Goal: Obtain resource: Download file/media

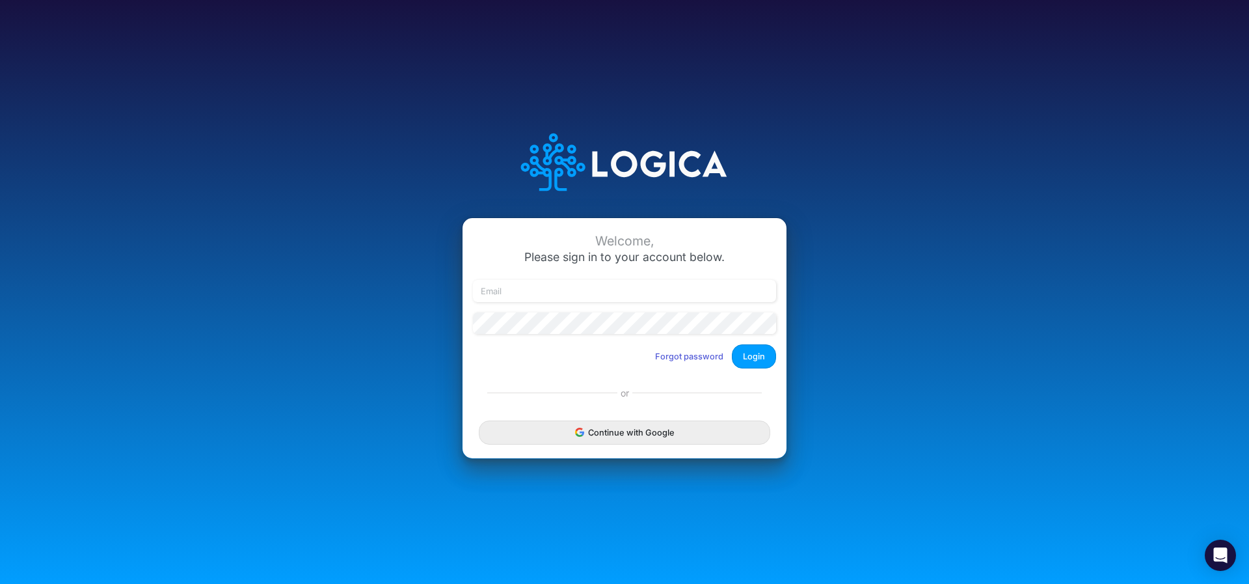
click at [608, 433] on button "Continue with Google" at bounding box center [625, 432] width 292 height 24
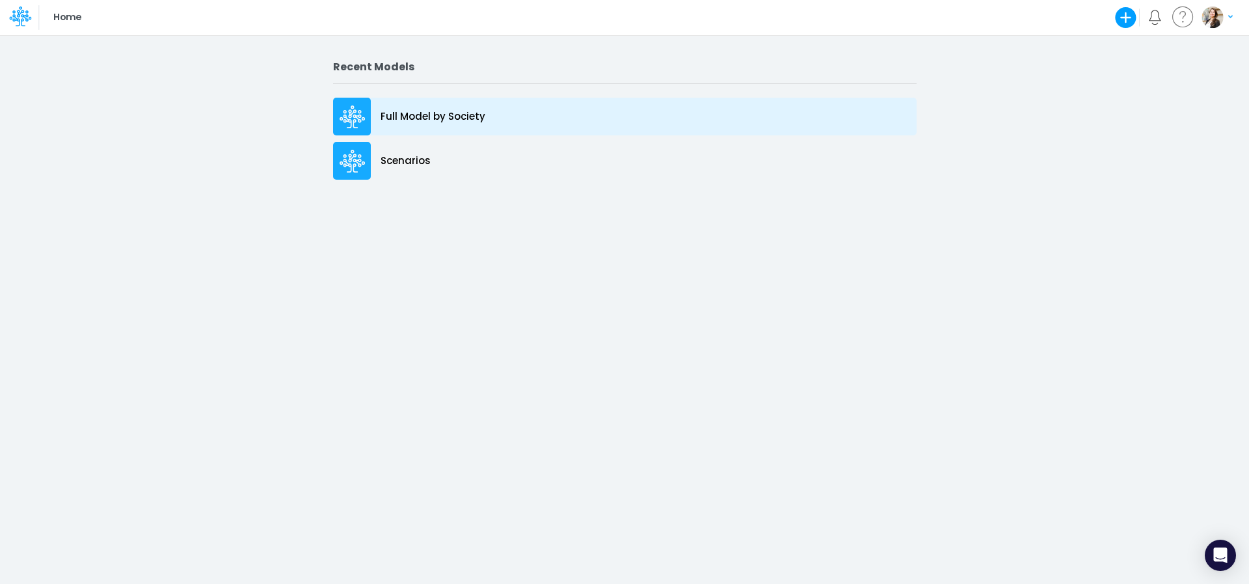
click at [379, 113] on div "Full Model by Society" at bounding box center [625, 117] width 584 height 38
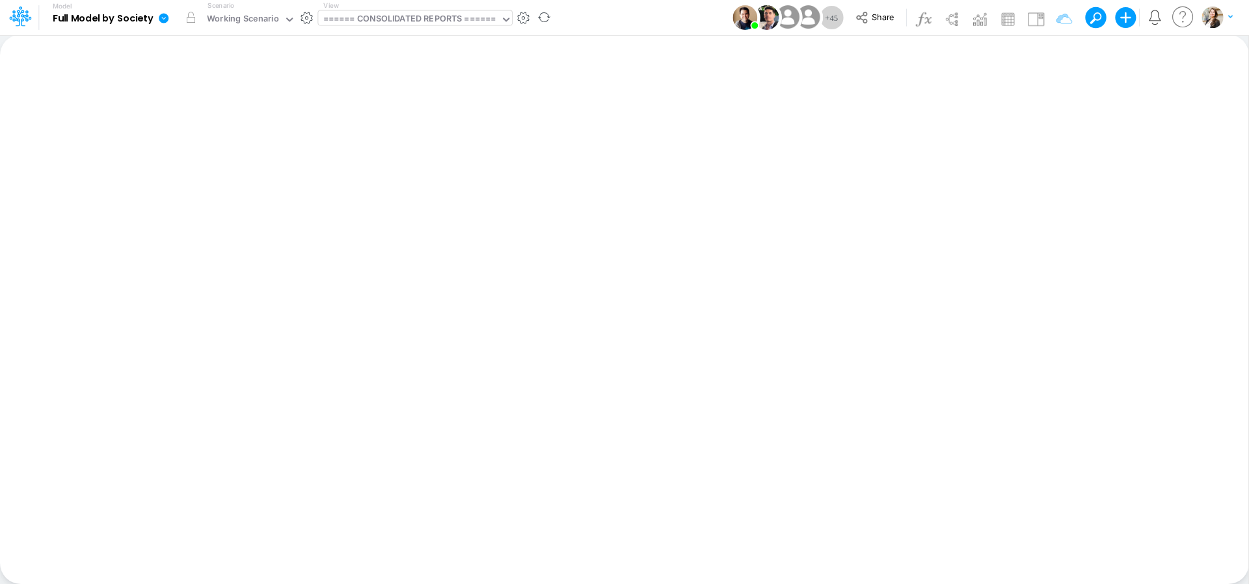
click at [373, 14] on div "====== CONSOLIDATED REPORTS ======" at bounding box center [409, 19] width 173 height 15
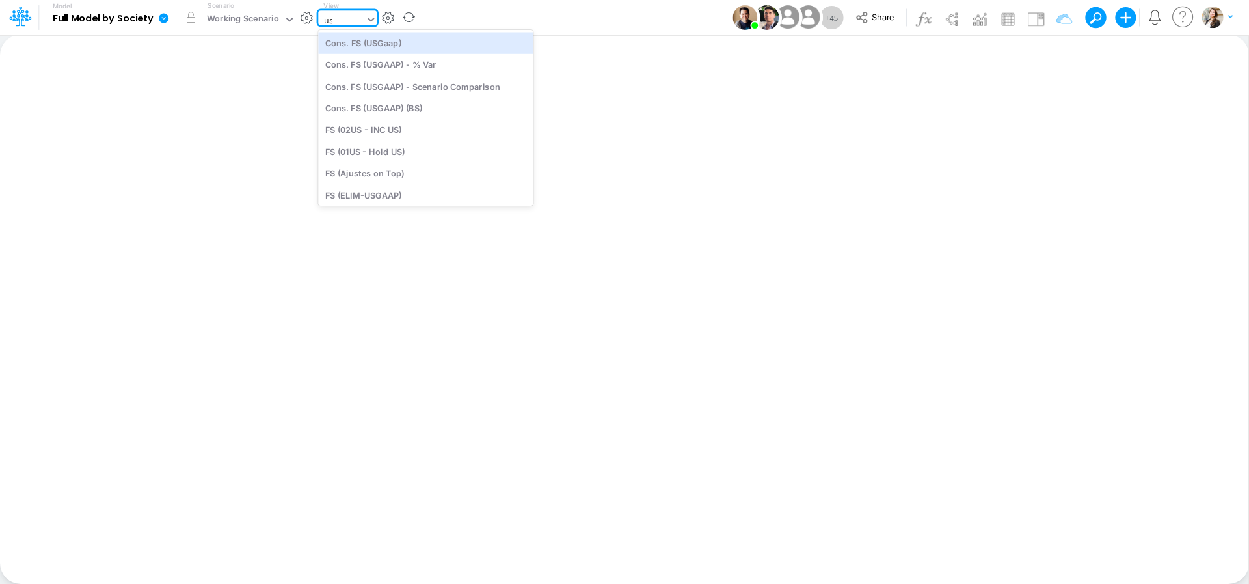
type input "usg"
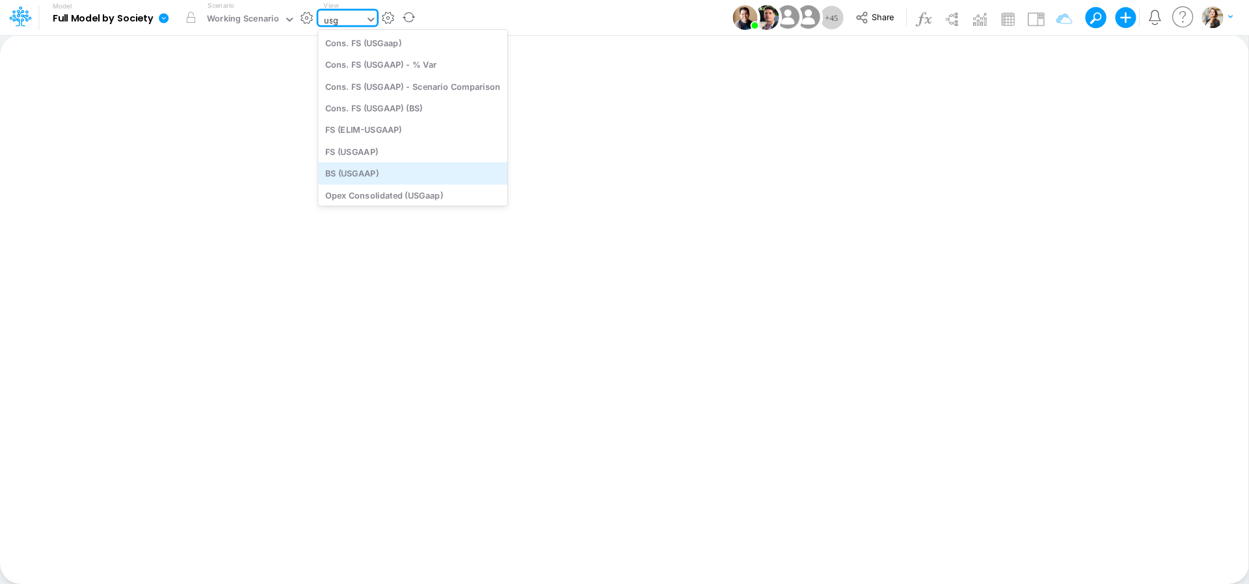
click at [379, 170] on div "BS (USGAAP)" at bounding box center [412, 173] width 189 height 21
type input "BS (USGAAP) - Detailed"
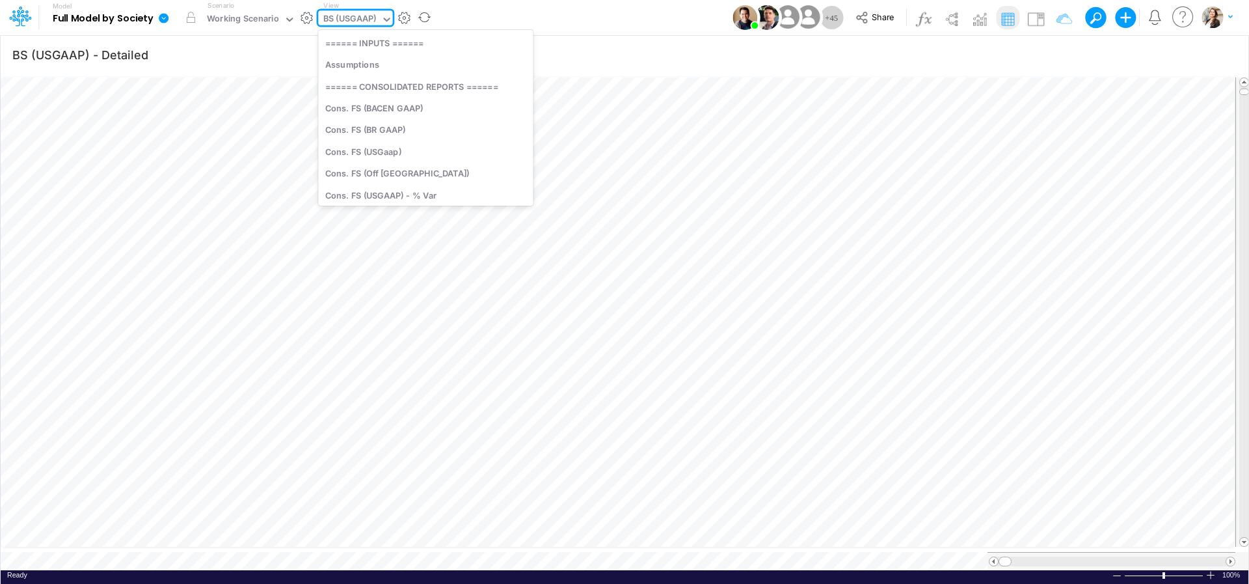
click at [342, 20] on div "BS (USGAAP)" at bounding box center [349, 19] width 53 height 15
click at [342, 16] on div "BS (USGAAP)" at bounding box center [349, 19] width 53 height 15
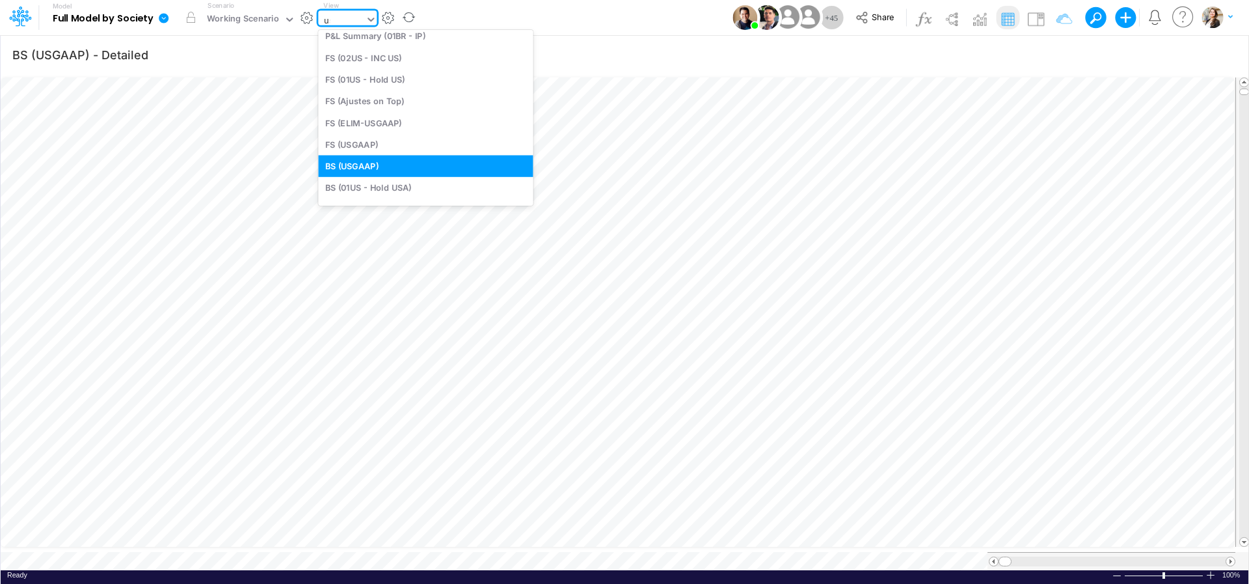
type input "usg"
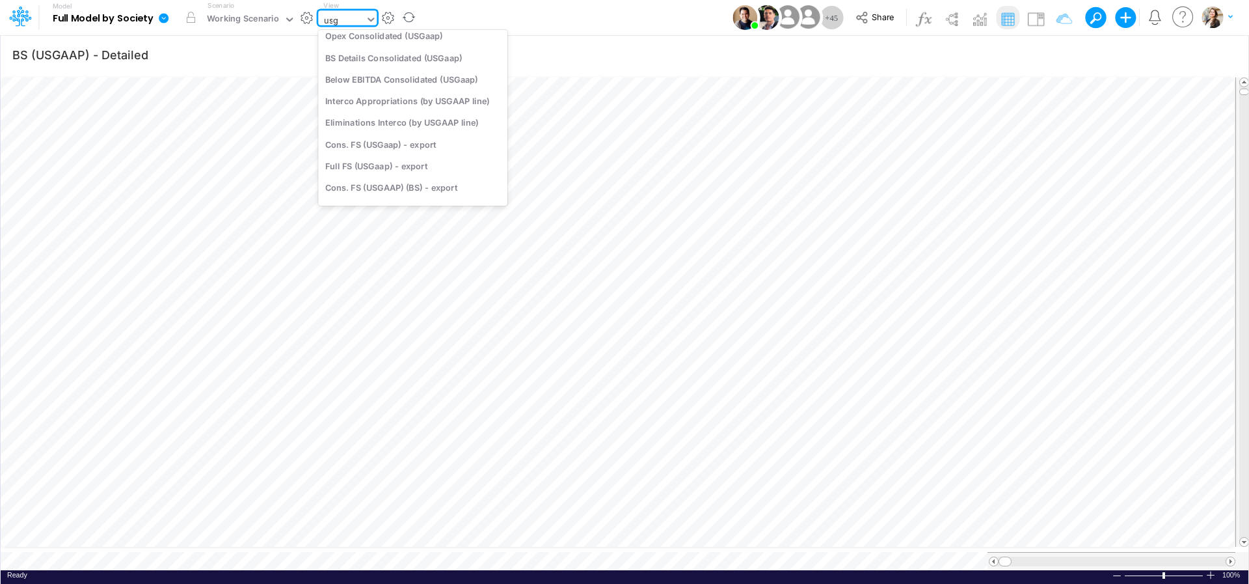
scroll to position [105, 0]
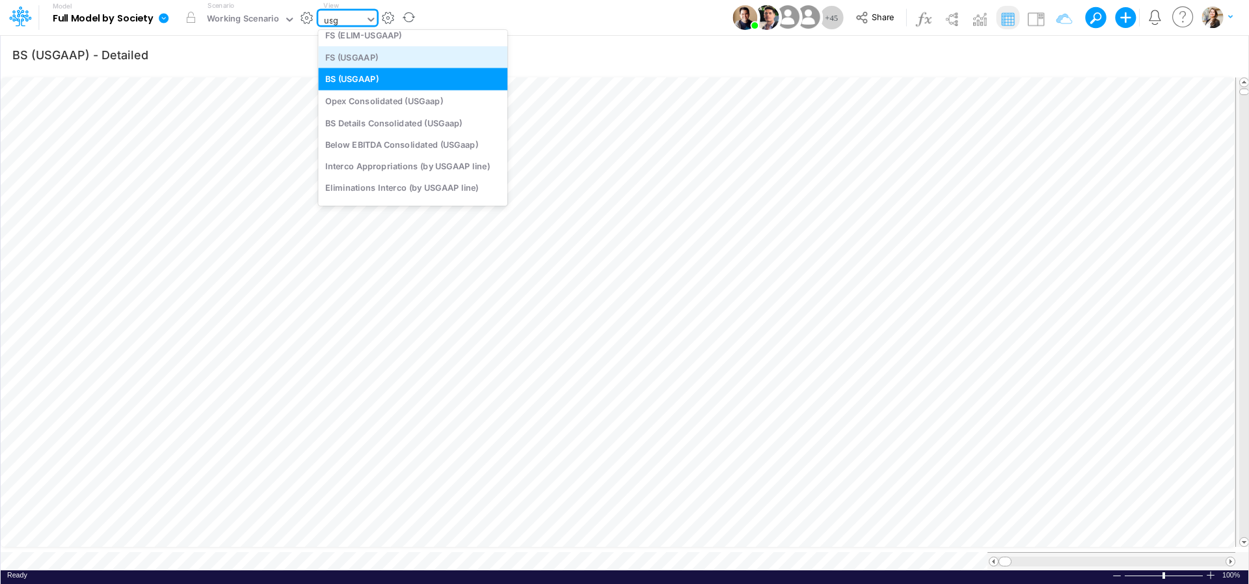
click at [340, 58] on div "FS (USGAAP)" at bounding box center [412, 56] width 189 height 21
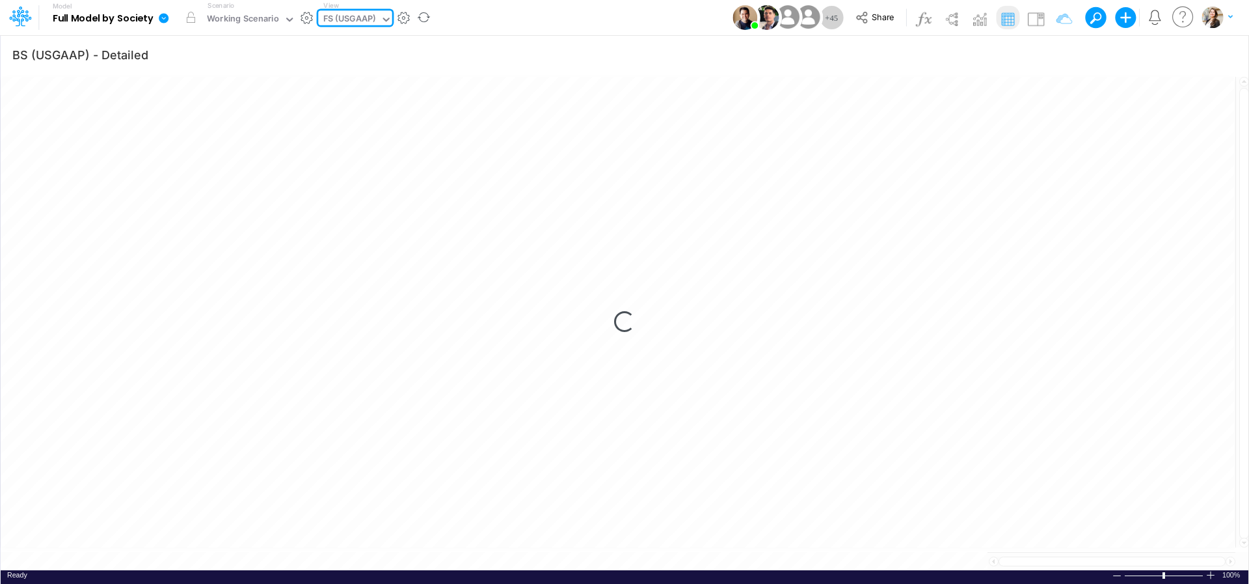
type input "Financial Statements - Consolidated"
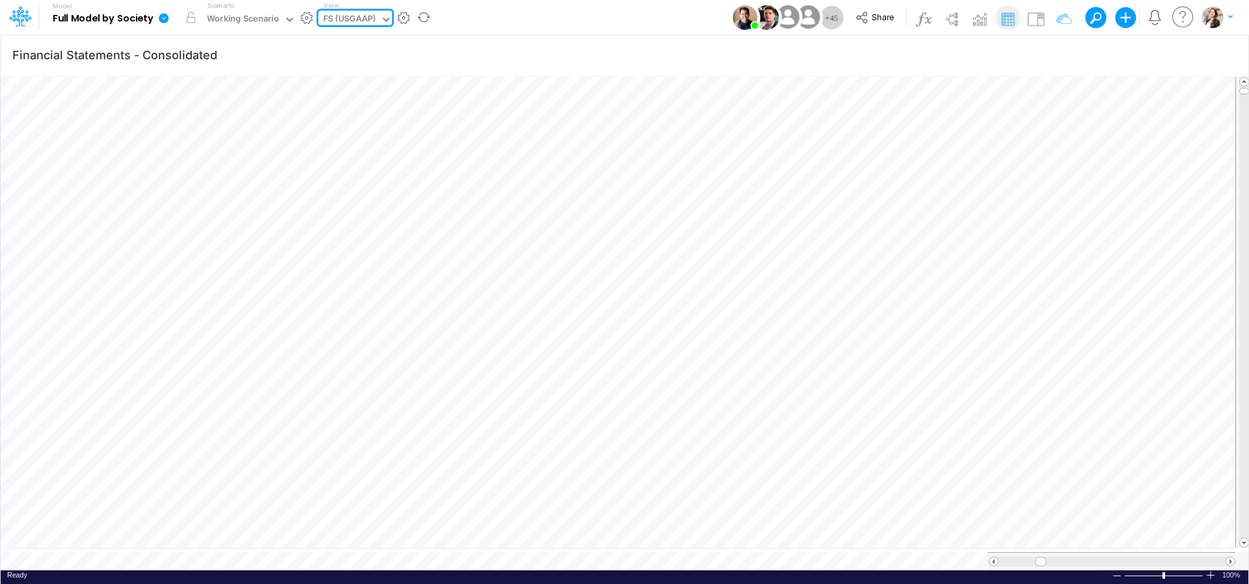
click at [359, 16] on div "FS (USGAAP)" at bounding box center [349, 19] width 53 height 15
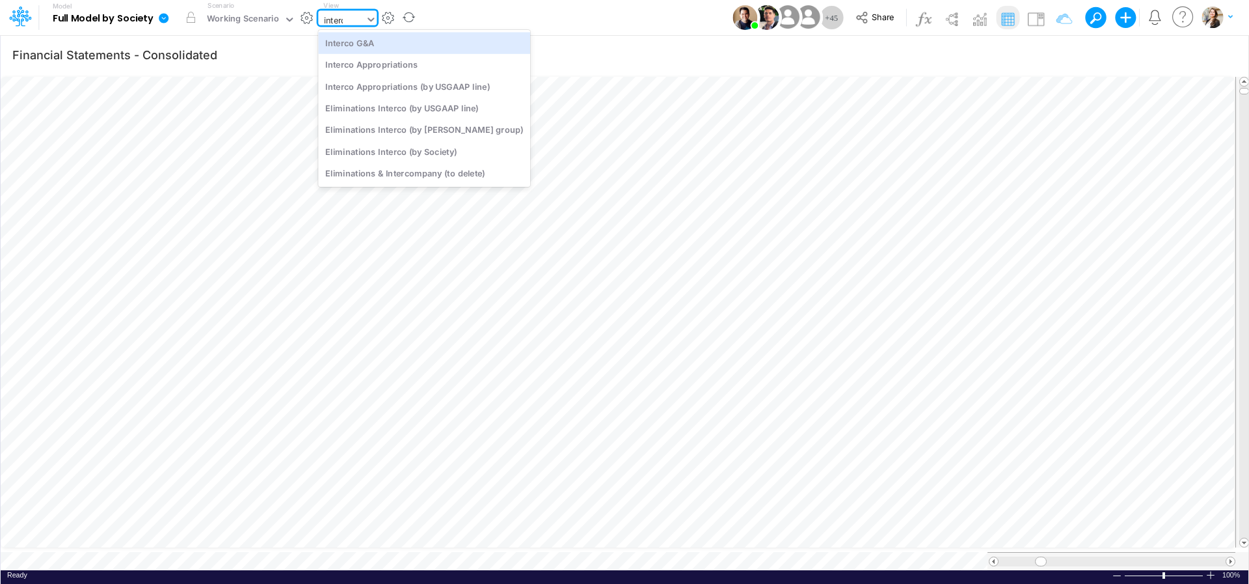
type input "interco"
click at [357, 39] on div "Interco G&A" at bounding box center [424, 42] width 212 height 21
type input "Intercos G&A"
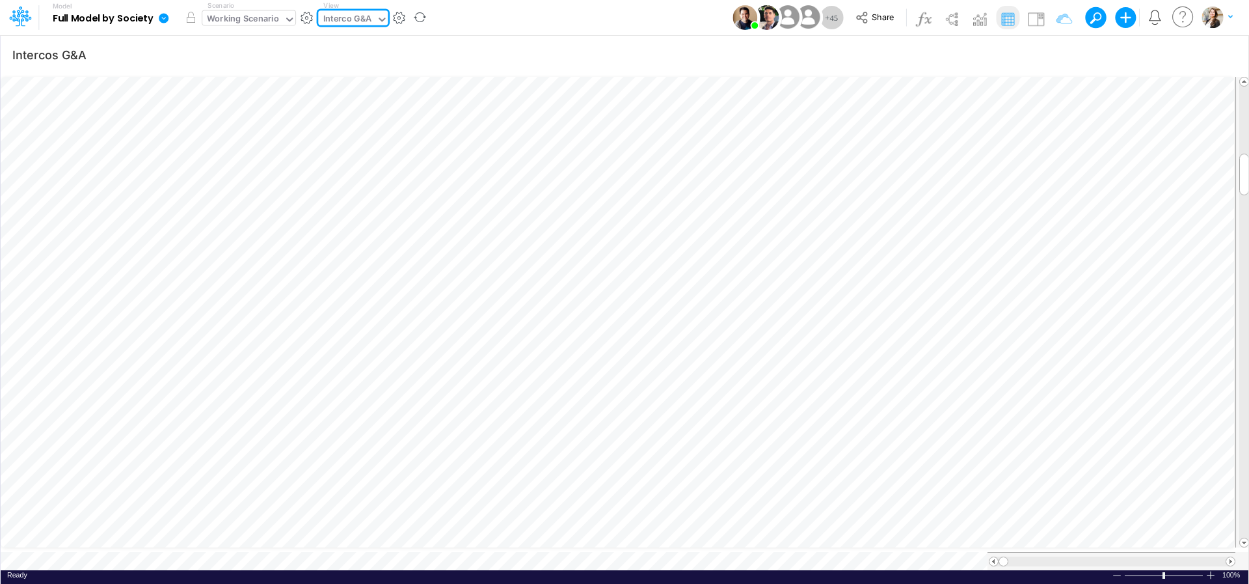
click at [259, 22] on div "Working Scenario" at bounding box center [243, 19] width 72 height 15
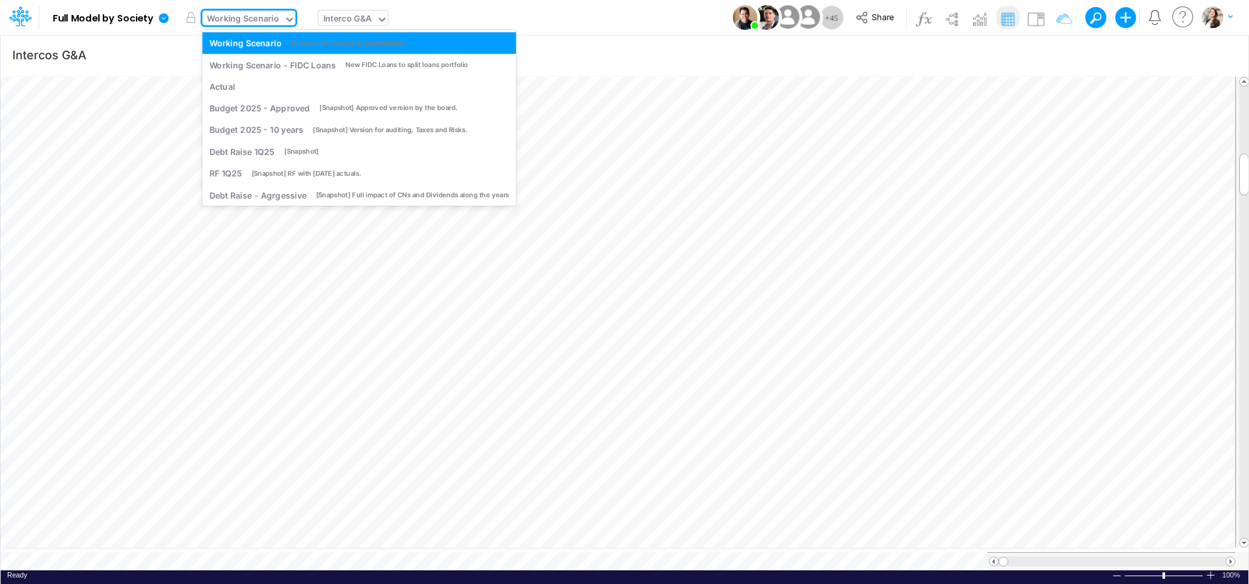
click at [332, 18] on div "Interco G&A" at bounding box center [347, 19] width 49 height 15
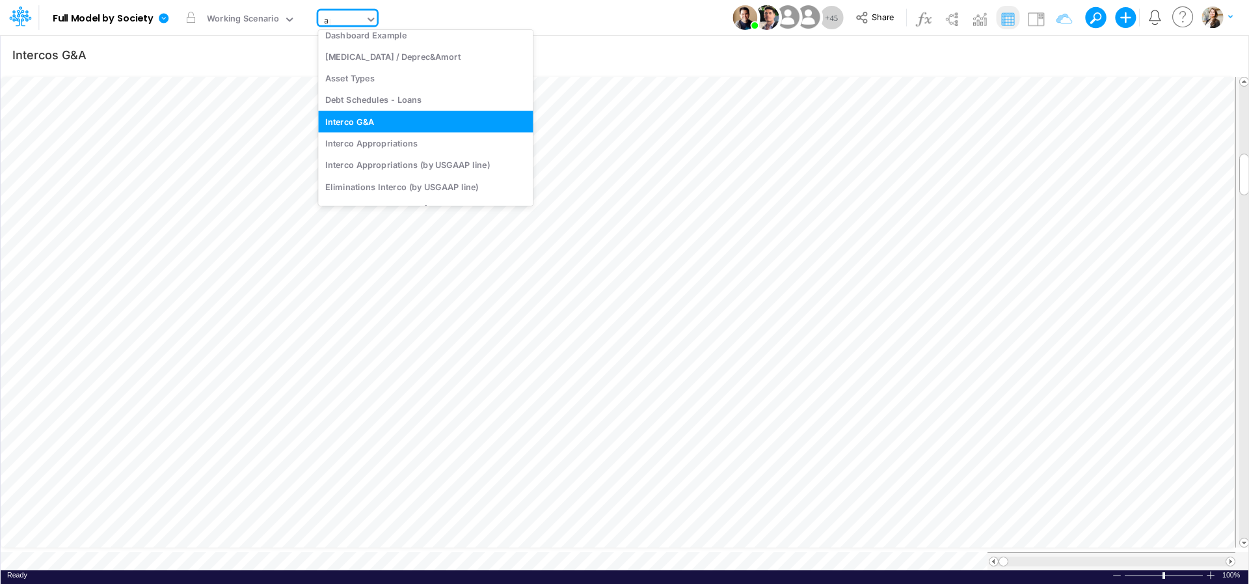
scroll to position [419, 0]
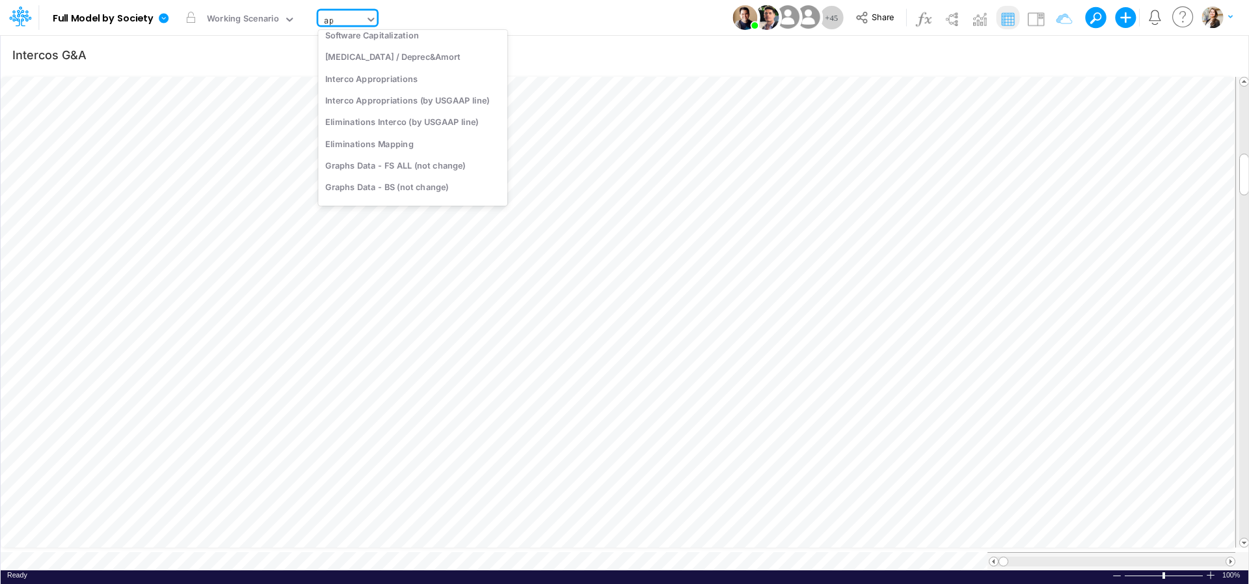
type input "app"
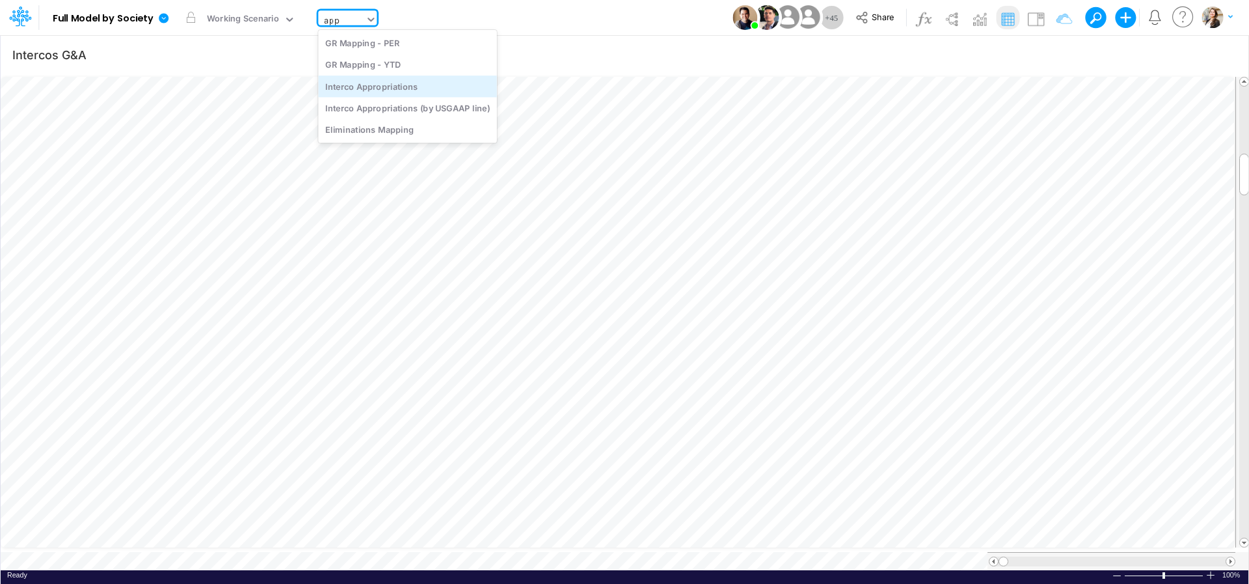
click at [350, 84] on div "Interco Appropriations" at bounding box center [407, 85] width 179 height 21
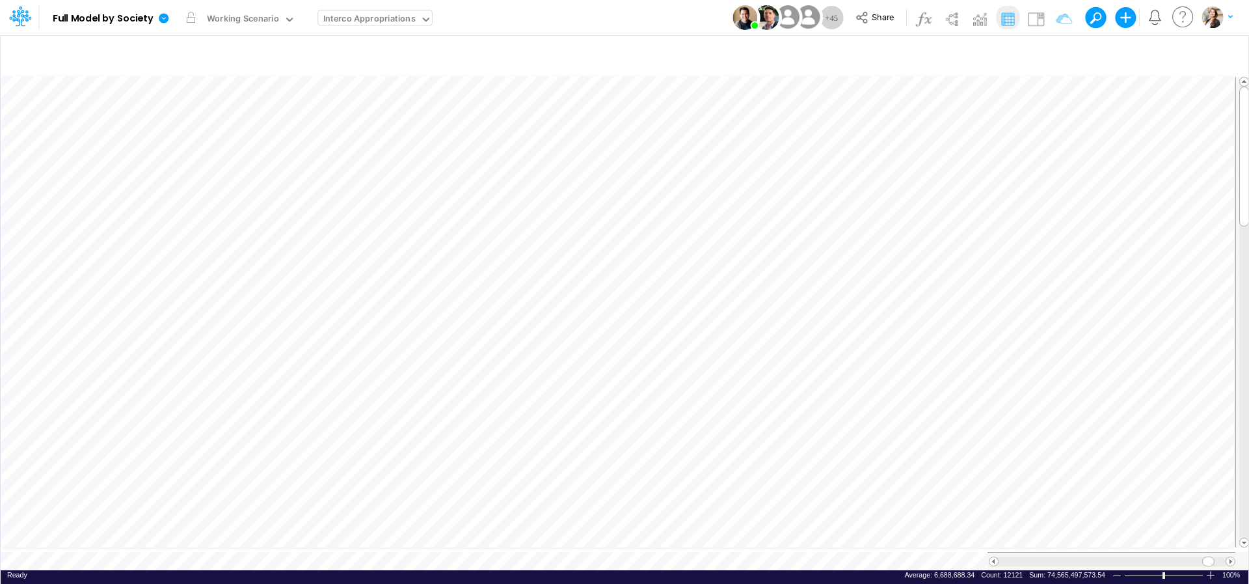
scroll to position [33, 130]
click at [159, 20] on icon at bounding box center [164, 18] width 10 height 10
click at [195, 119] on button "Export" at bounding box center [228, 113] width 139 height 21
click at [350, 127] on button "Excel" at bounding box center [369, 121] width 139 height 20
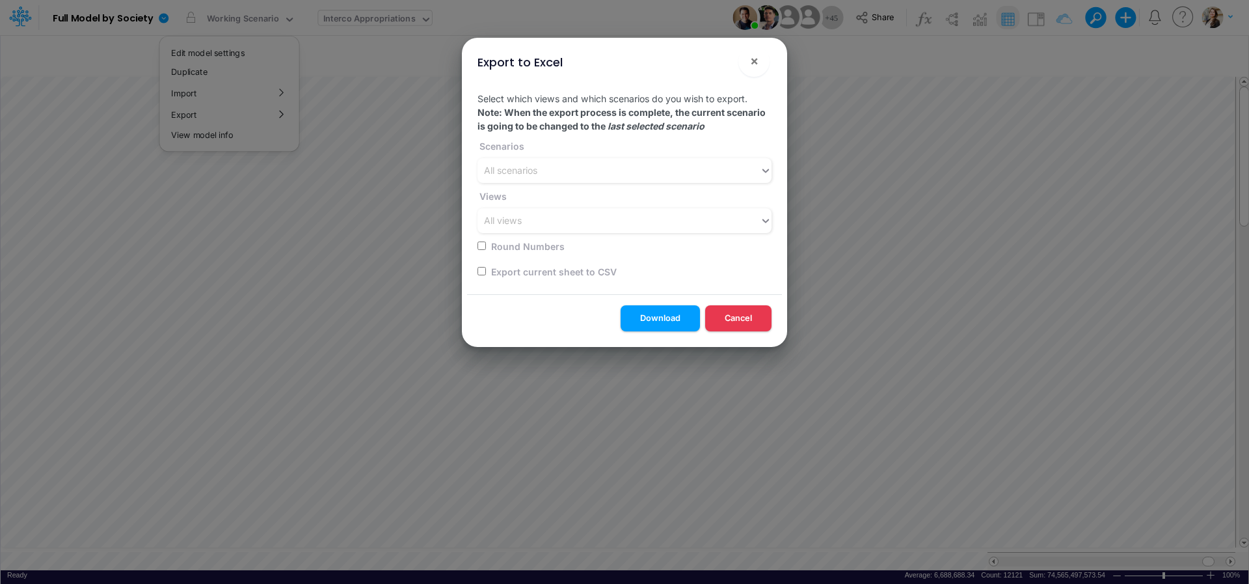
click at [483, 273] on input "checkbox" at bounding box center [482, 271] width 8 height 8
checkbox input "true"
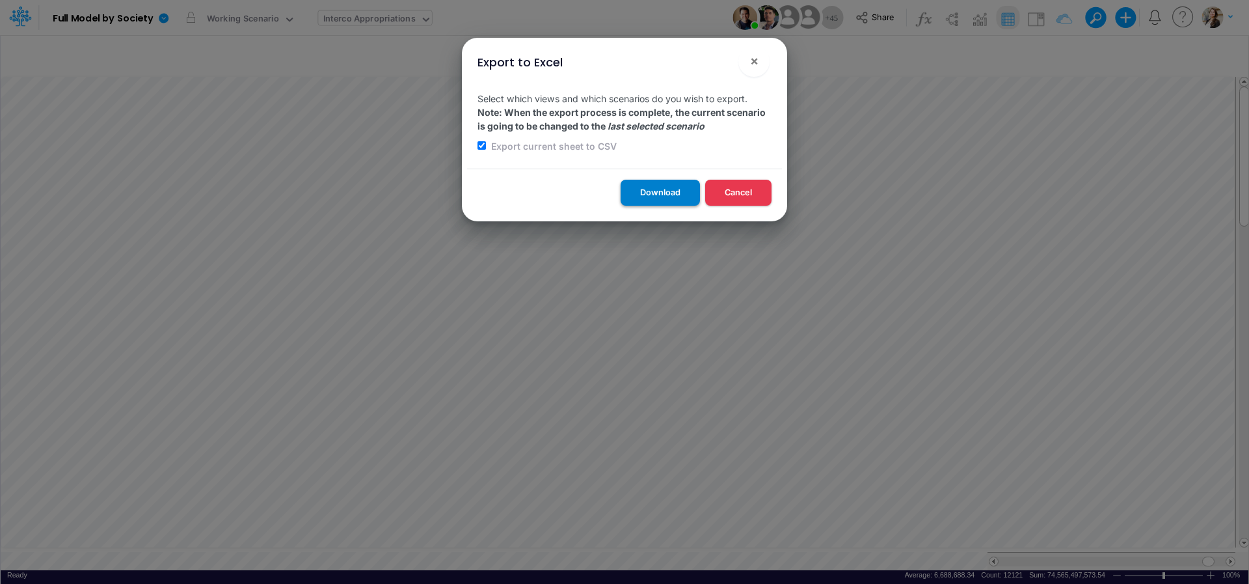
click at [654, 194] on button "Download" at bounding box center [660, 192] width 79 height 25
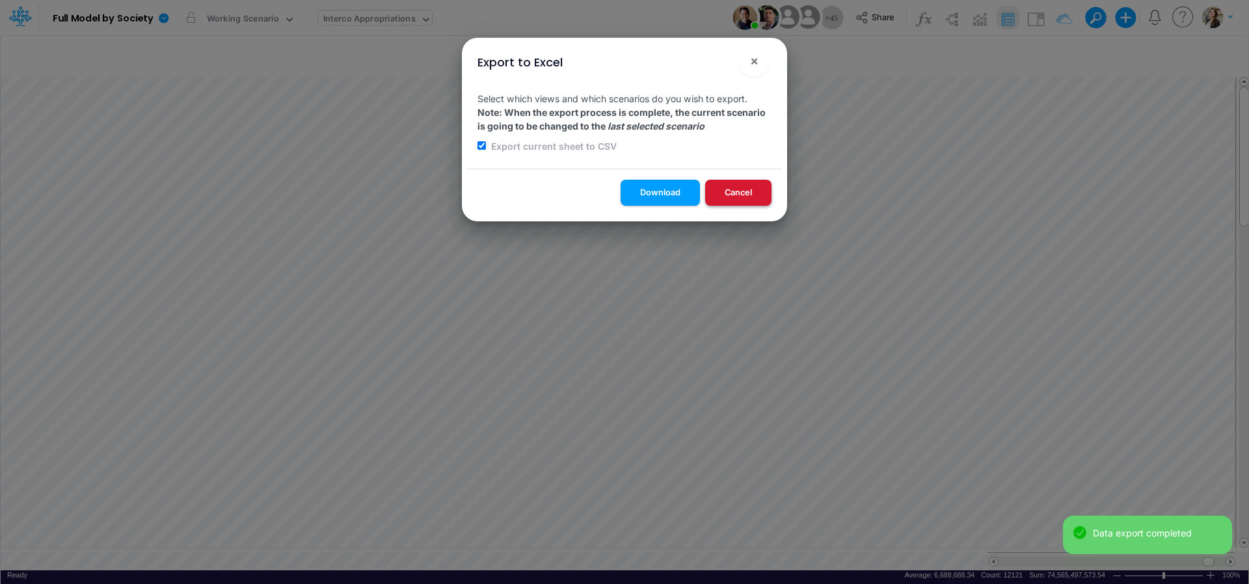
click at [737, 194] on button "Cancel" at bounding box center [738, 192] width 66 height 25
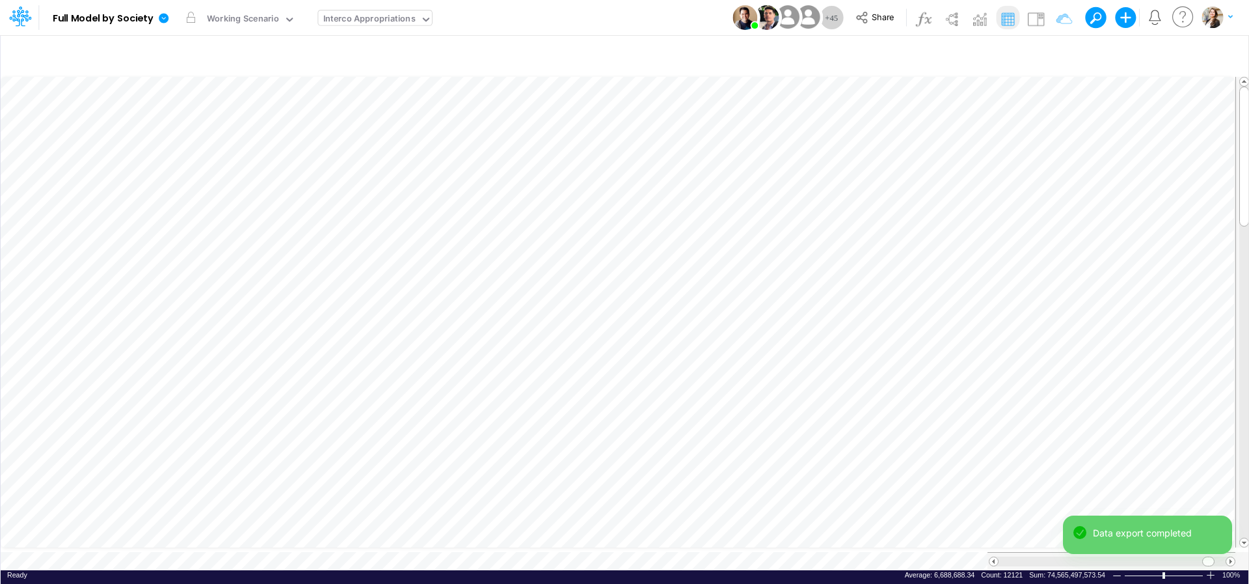
type input "Intercos G&A"
click at [167, 20] on icon at bounding box center [164, 18] width 10 height 10
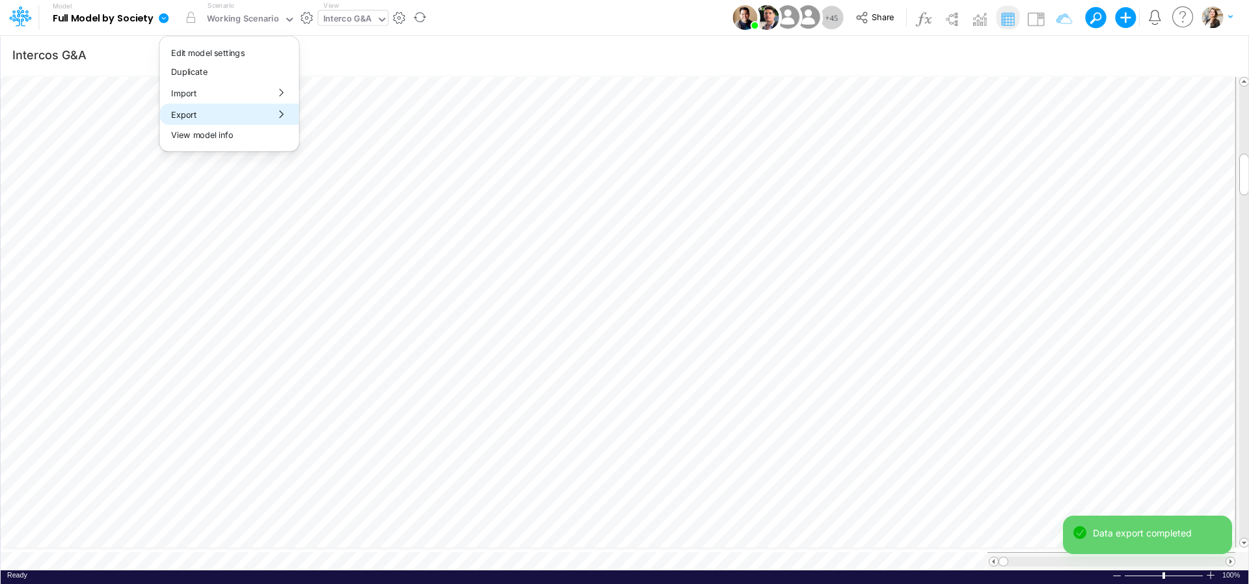
click at [195, 113] on button "Export" at bounding box center [228, 113] width 139 height 21
click at [344, 131] on button "Excel" at bounding box center [369, 121] width 139 height 20
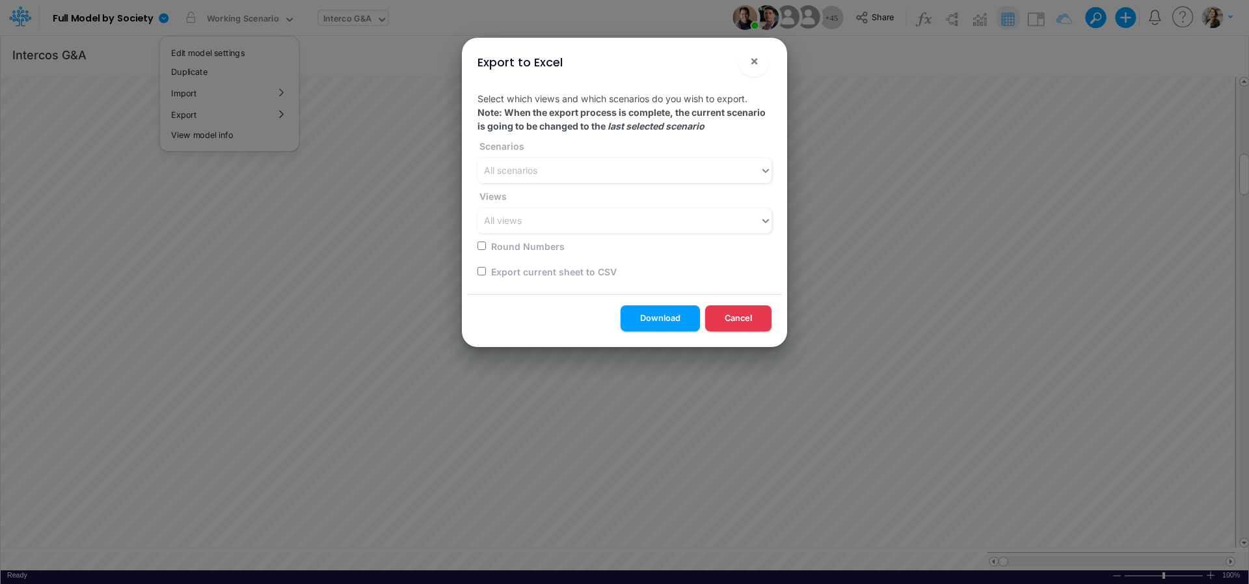
click at [487, 274] on div "Export current sheet to CSV" at bounding box center [621, 270] width 286 height 25
click at [481, 273] on input "checkbox" at bounding box center [482, 271] width 8 height 8
checkbox input "true"
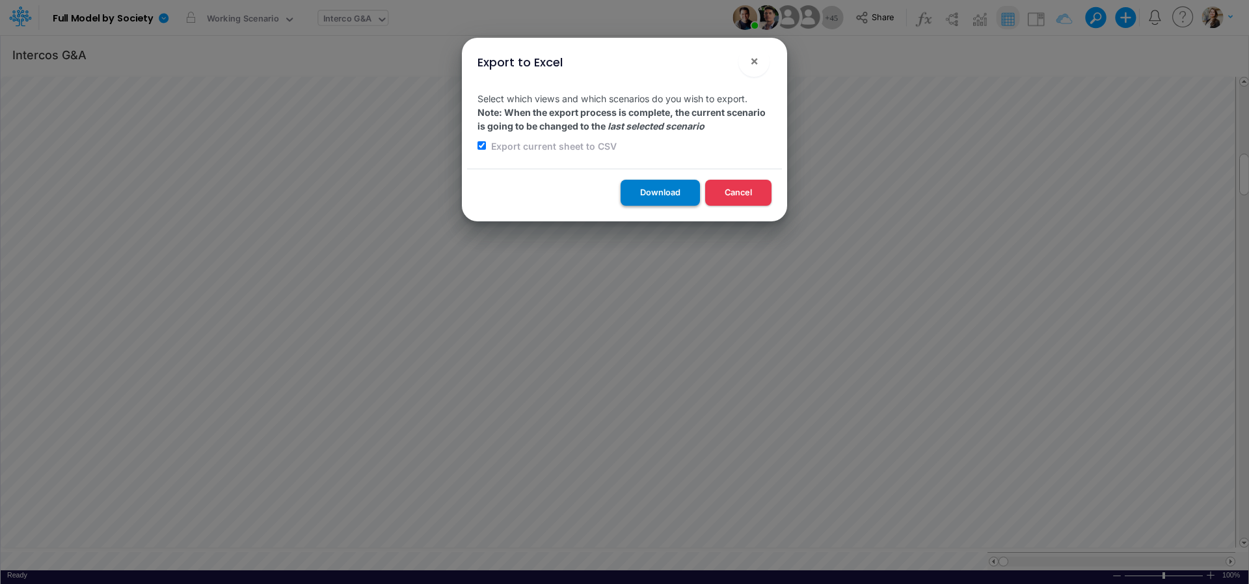
click at [633, 202] on button "Download" at bounding box center [660, 192] width 79 height 25
click at [685, 195] on button "Download" at bounding box center [660, 192] width 79 height 25
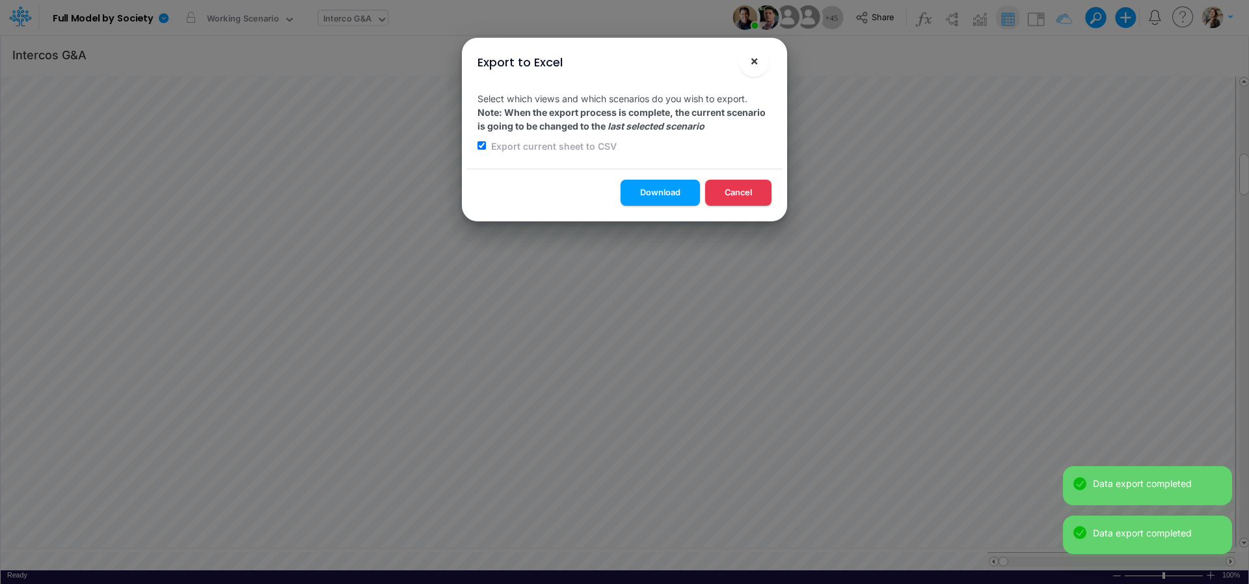
click at [763, 66] on button "×" at bounding box center [754, 61] width 31 height 31
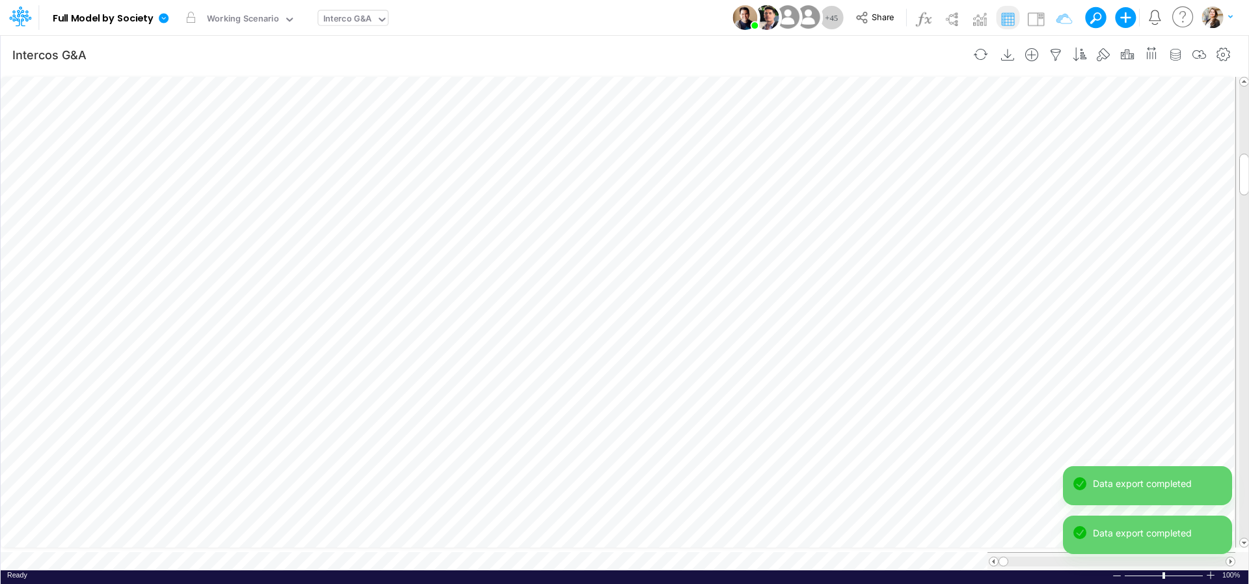
type input "Financial Statements - Consolidated"
click at [164, 22] on icon at bounding box center [164, 18] width 10 height 10
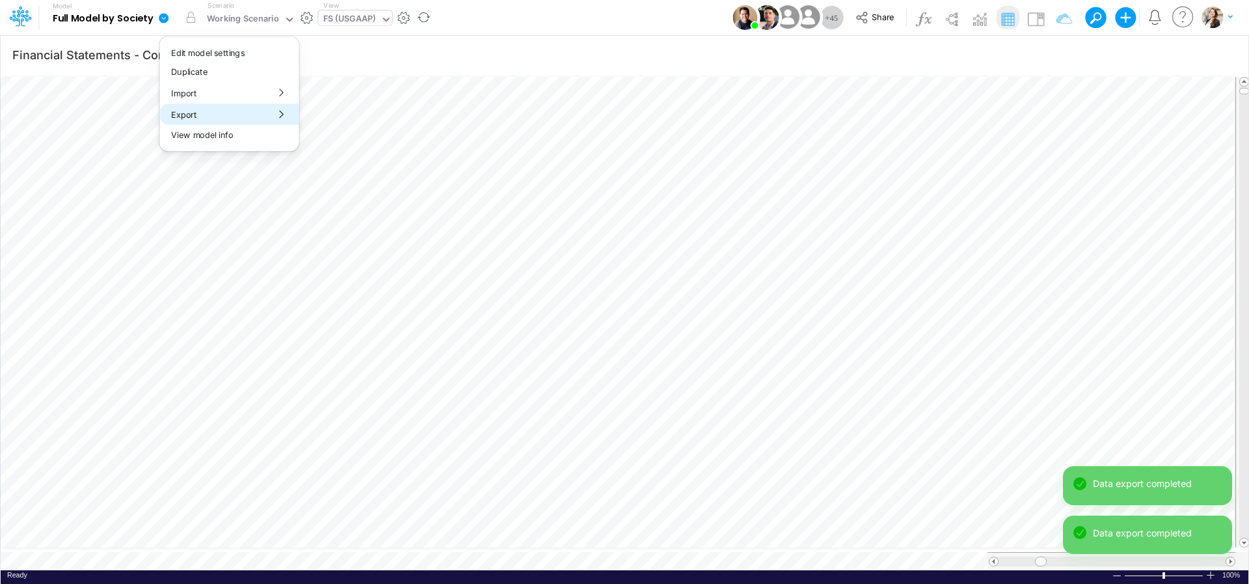
click at [195, 108] on button "Export" at bounding box center [228, 113] width 139 height 21
click at [319, 122] on button "Excel" at bounding box center [369, 121] width 139 height 20
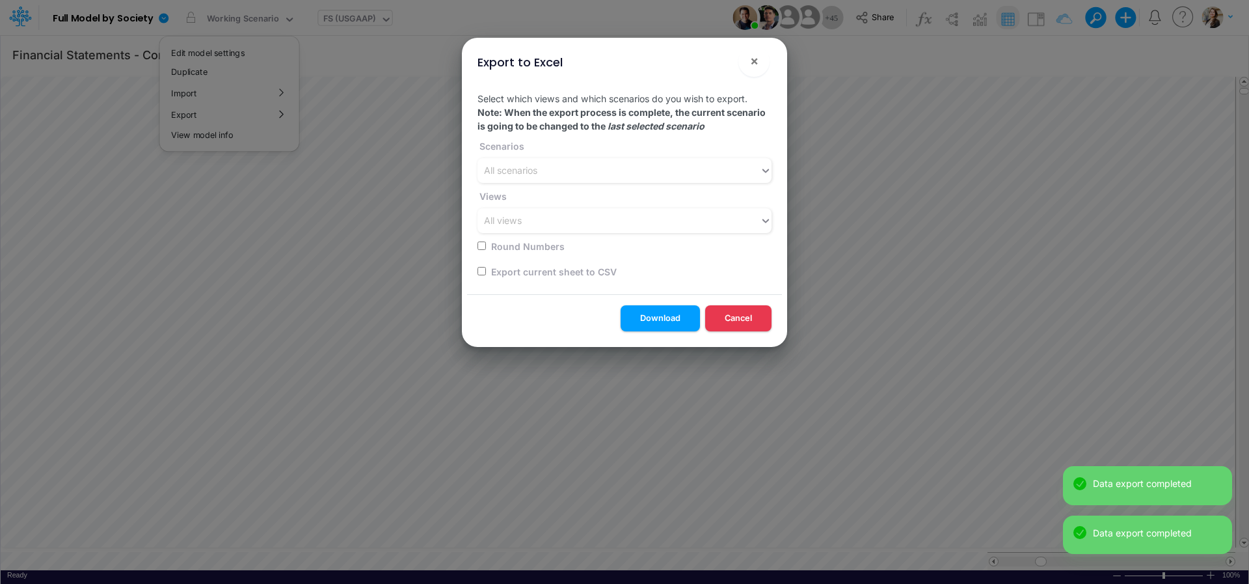
click at [484, 273] on input "checkbox" at bounding box center [482, 271] width 8 height 8
checkbox input "true"
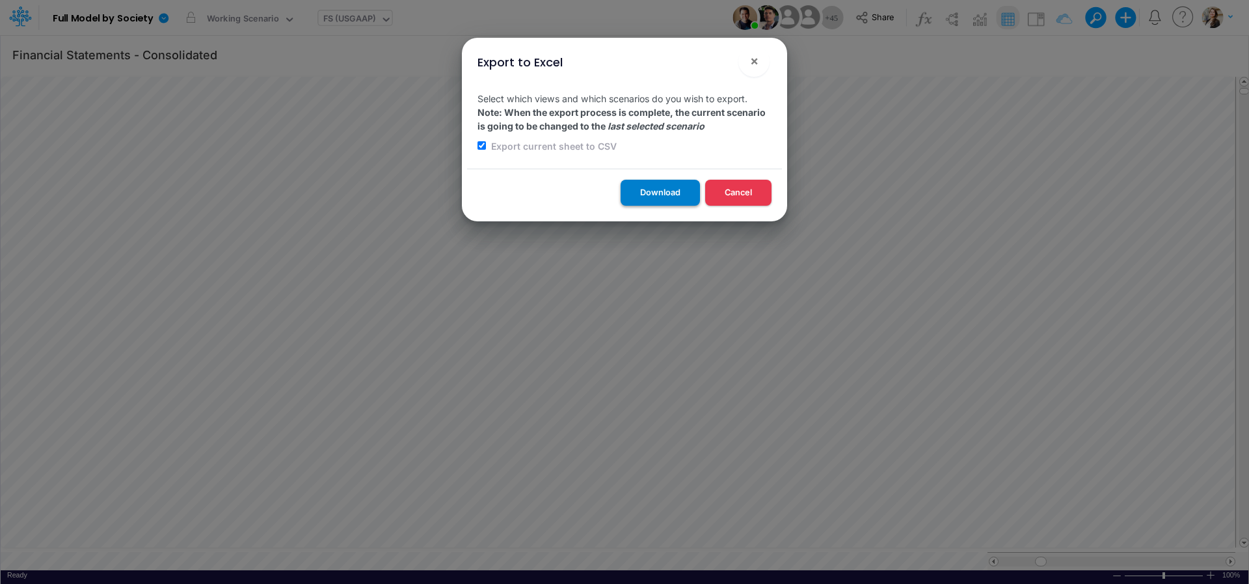
click at [668, 188] on button "Download" at bounding box center [660, 192] width 79 height 25
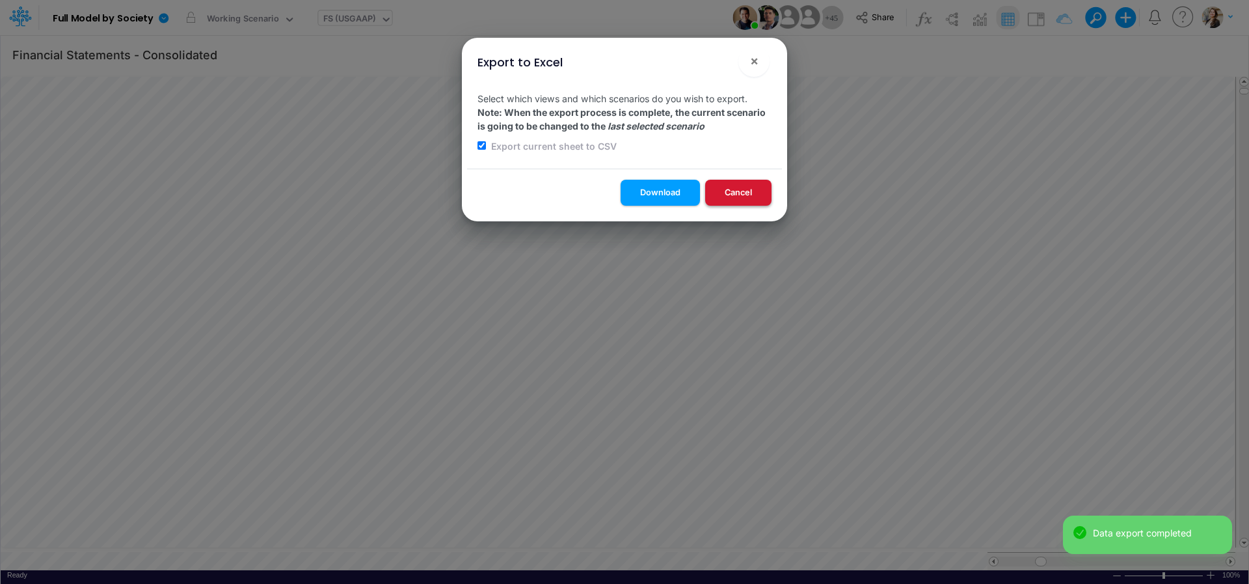
click at [714, 194] on button "Cancel" at bounding box center [738, 192] width 66 height 25
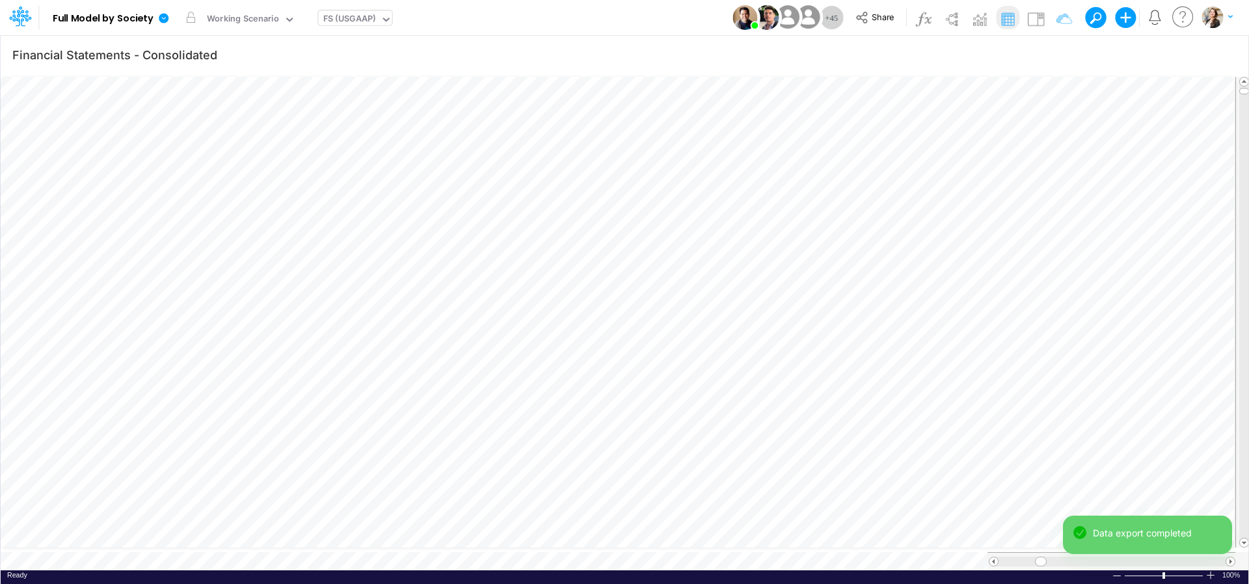
type input "BS (USGAAP) - Detailed"
click at [163, 16] on icon at bounding box center [164, 18] width 10 height 10
click at [163, 19] on icon at bounding box center [164, 18] width 12 height 12
click at [165, 19] on icon at bounding box center [164, 18] width 10 height 10
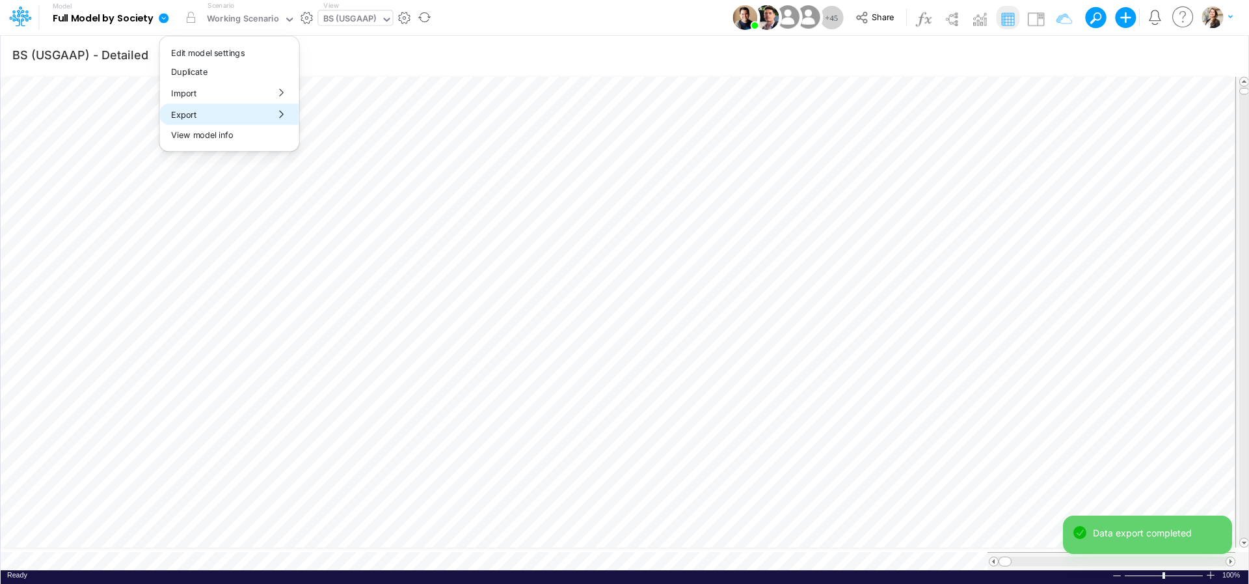
click at [208, 117] on button "Export" at bounding box center [228, 113] width 139 height 21
click at [329, 127] on button "Excel" at bounding box center [369, 121] width 139 height 20
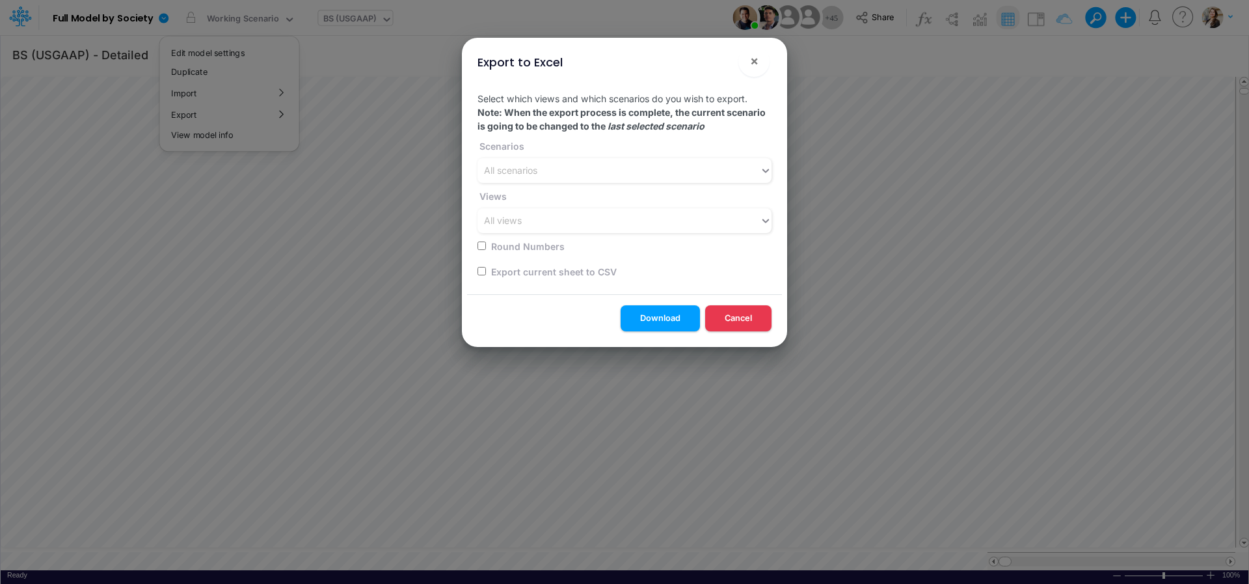
click at [482, 273] on input "checkbox" at bounding box center [482, 271] width 8 height 8
checkbox input "true"
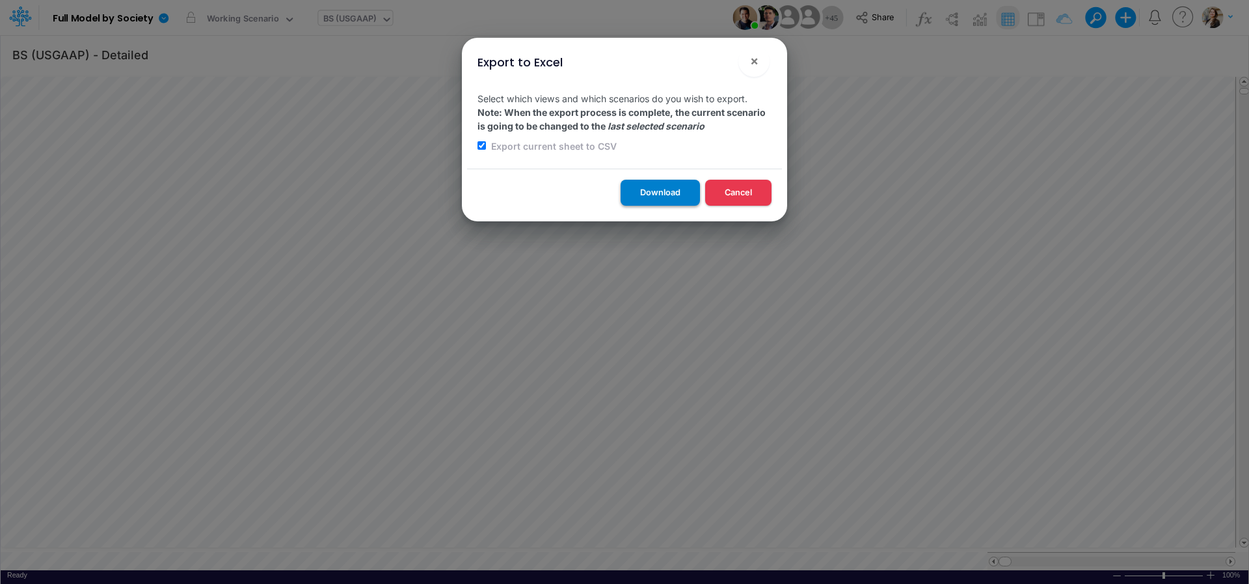
click at [660, 194] on button "Download" at bounding box center [660, 192] width 79 height 25
click at [648, 197] on button "Download" at bounding box center [660, 192] width 79 height 25
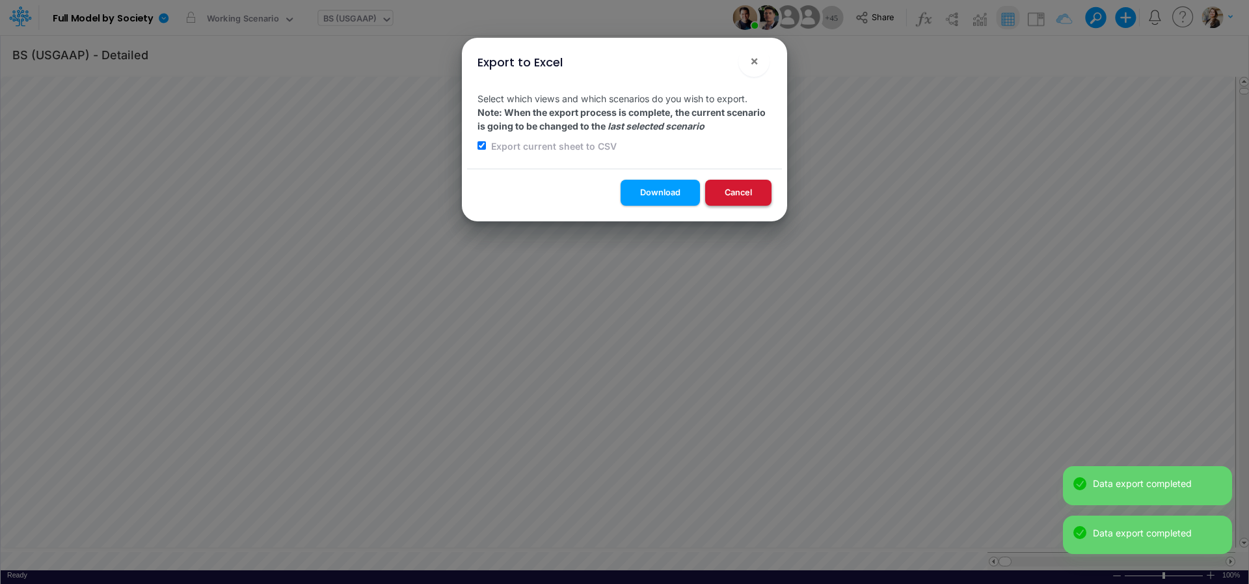
click at [744, 201] on button "Cancel" at bounding box center [738, 192] width 66 height 25
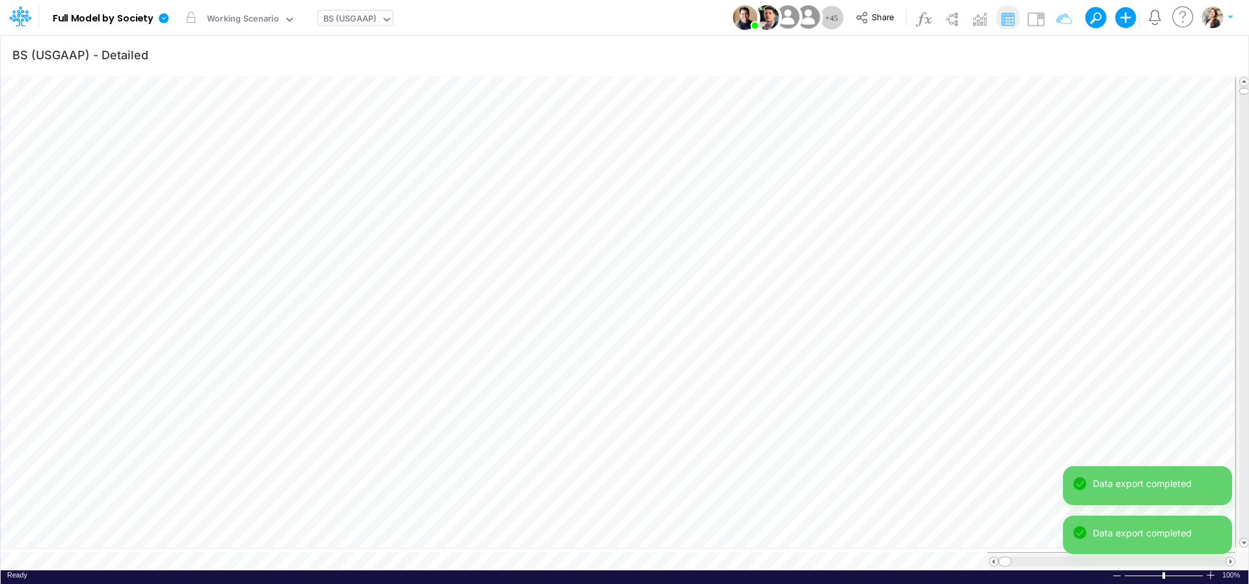
click at [336, 16] on div "BS (USGAAP)" at bounding box center [349, 19] width 53 height 15
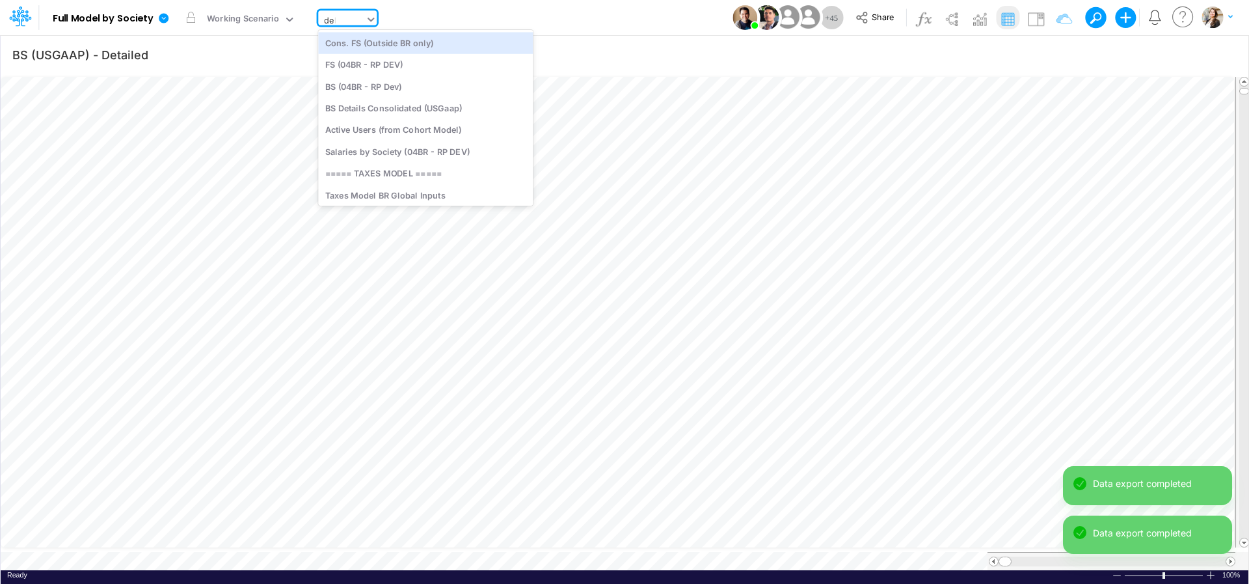
type input "debt"
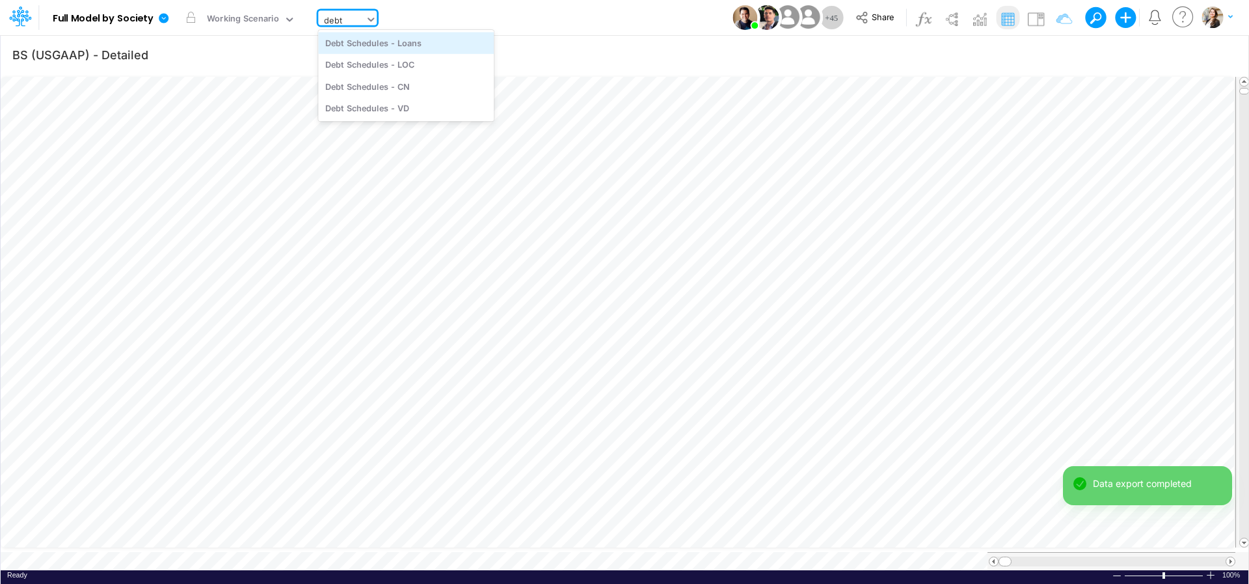
click at [346, 44] on div "Debt Schedules - Loans" at bounding box center [406, 42] width 176 height 21
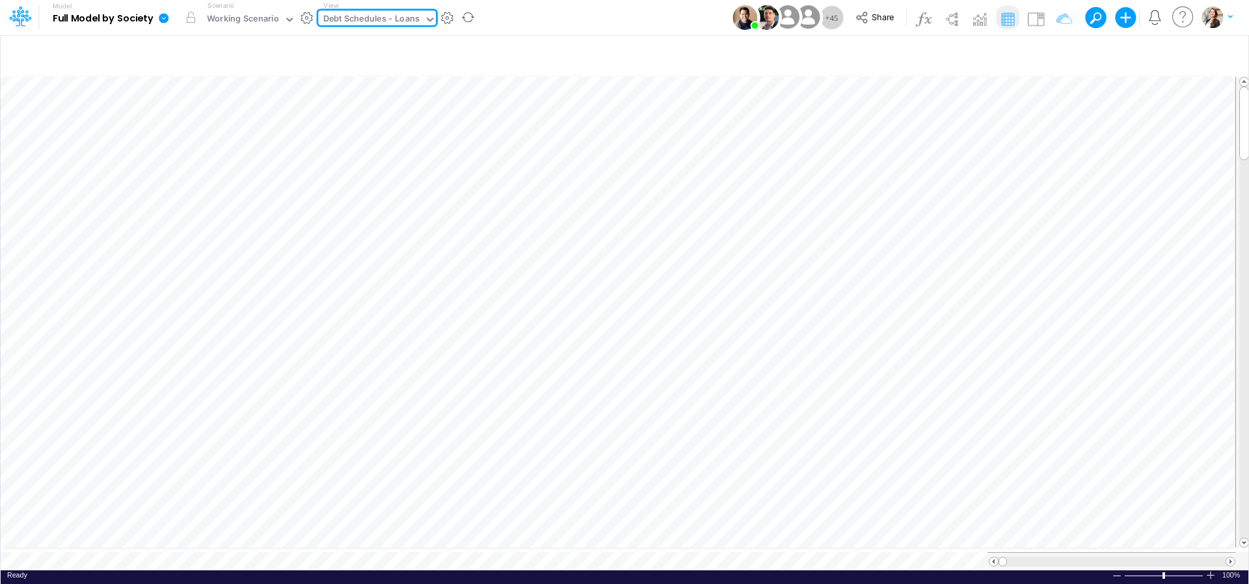
click at [165, 18] on icon at bounding box center [164, 18] width 10 height 10
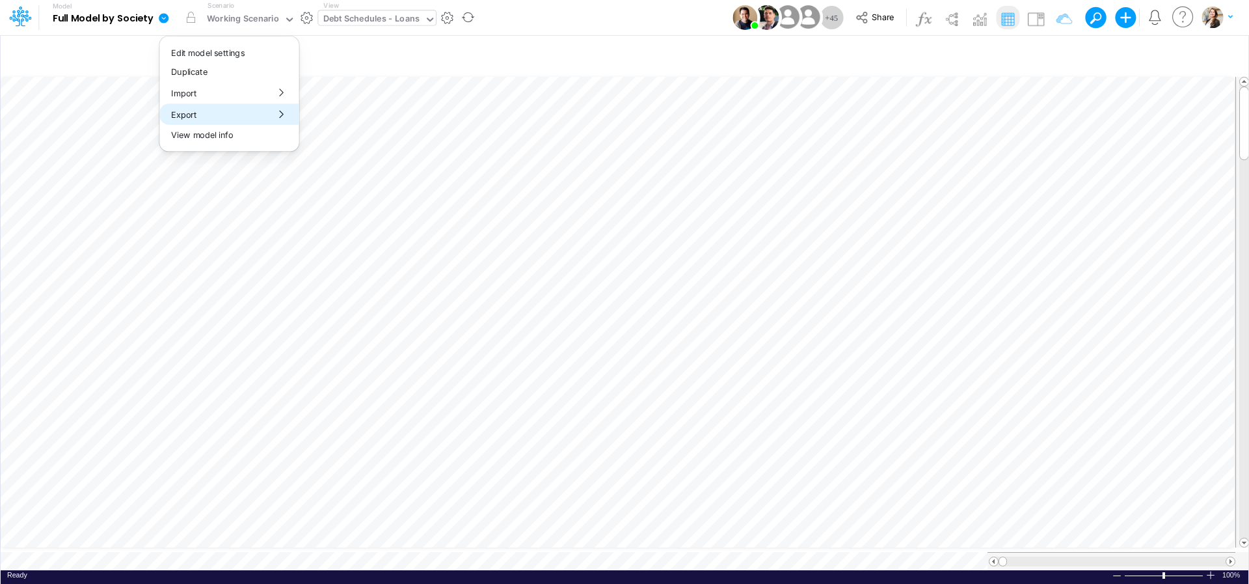
click at [210, 113] on button "Export" at bounding box center [228, 113] width 139 height 21
click at [317, 120] on button "Excel" at bounding box center [369, 121] width 139 height 20
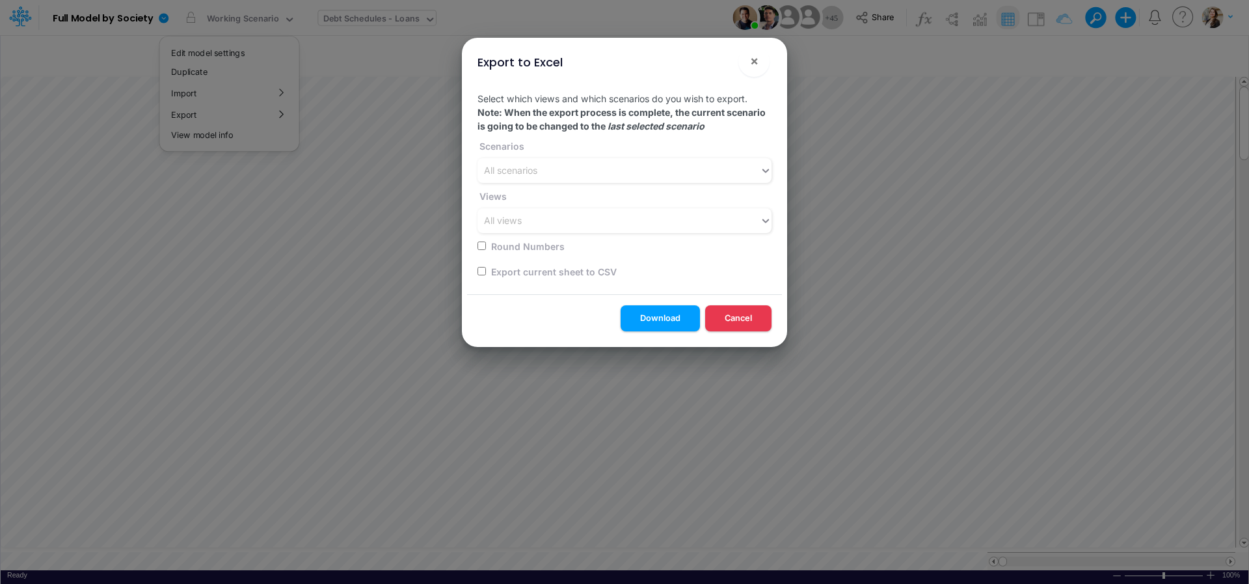
click at [480, 273] on input "checkbox" at bounding box center [482, 271] width 8 height 8
checkbox input "true"
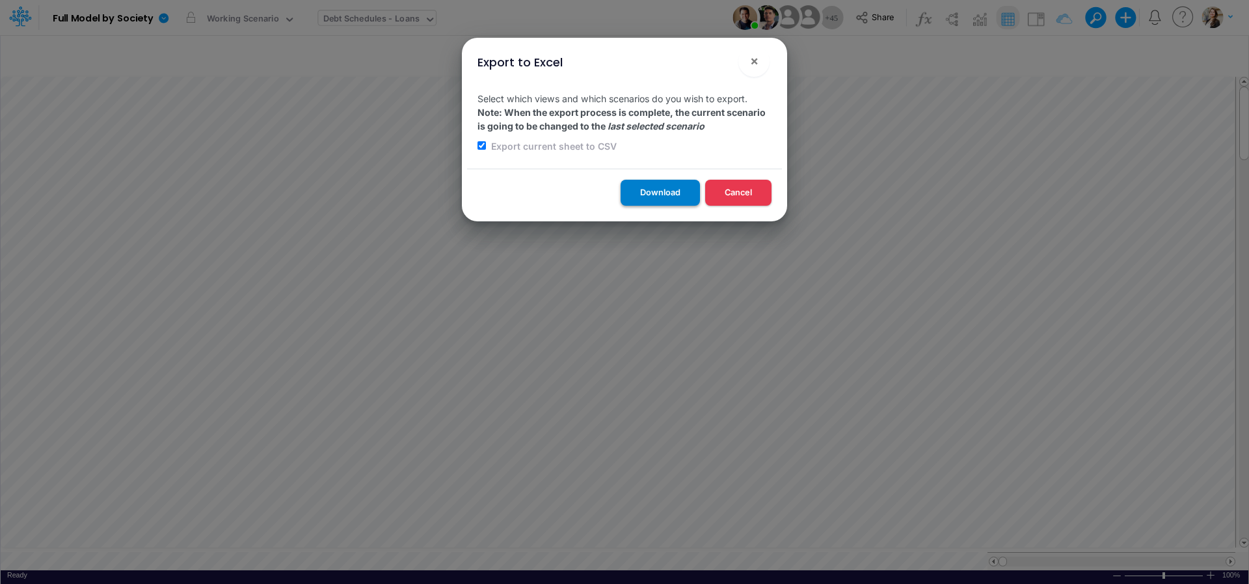
click at [665, 203] on button "Download" at bounding box center [660, 192] width 79 height 25
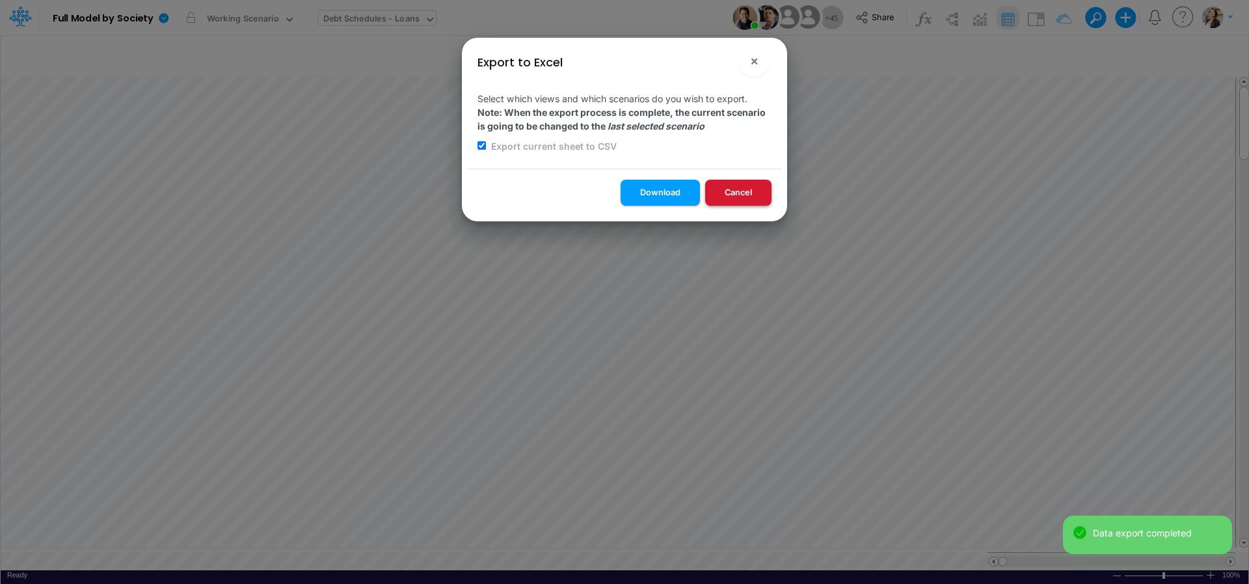
click at [746, 192] on button "Cancel" at bounding box center [738, 192] width 66 height 25
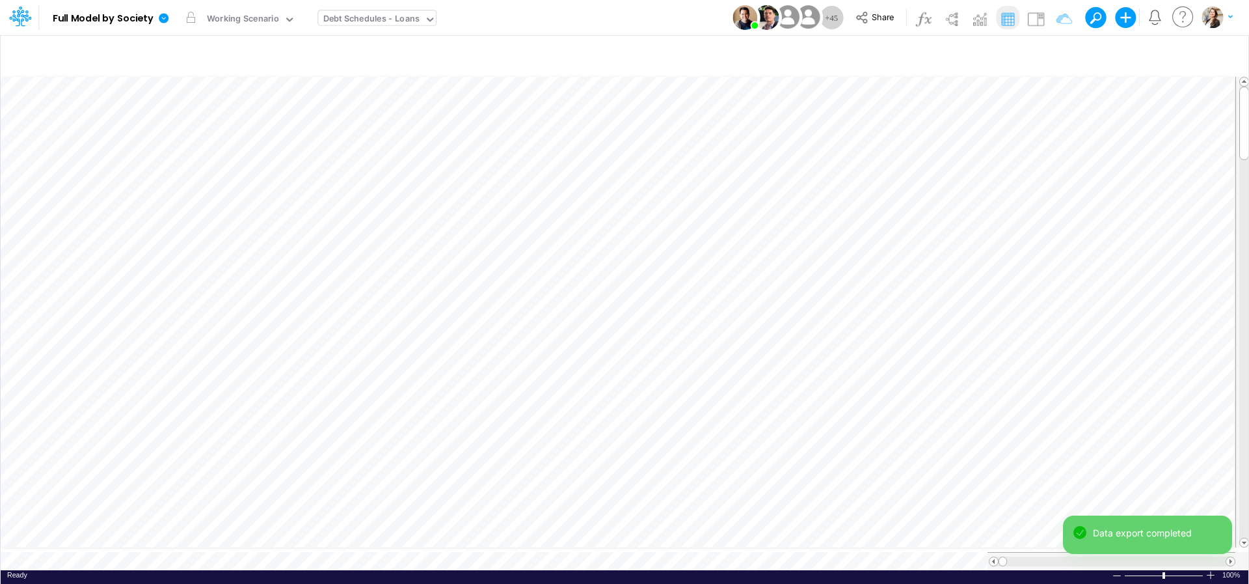
click at [394, 18] on div "Debt Schedules - Loans" at bounding box center [371, 19] width 97 height 15
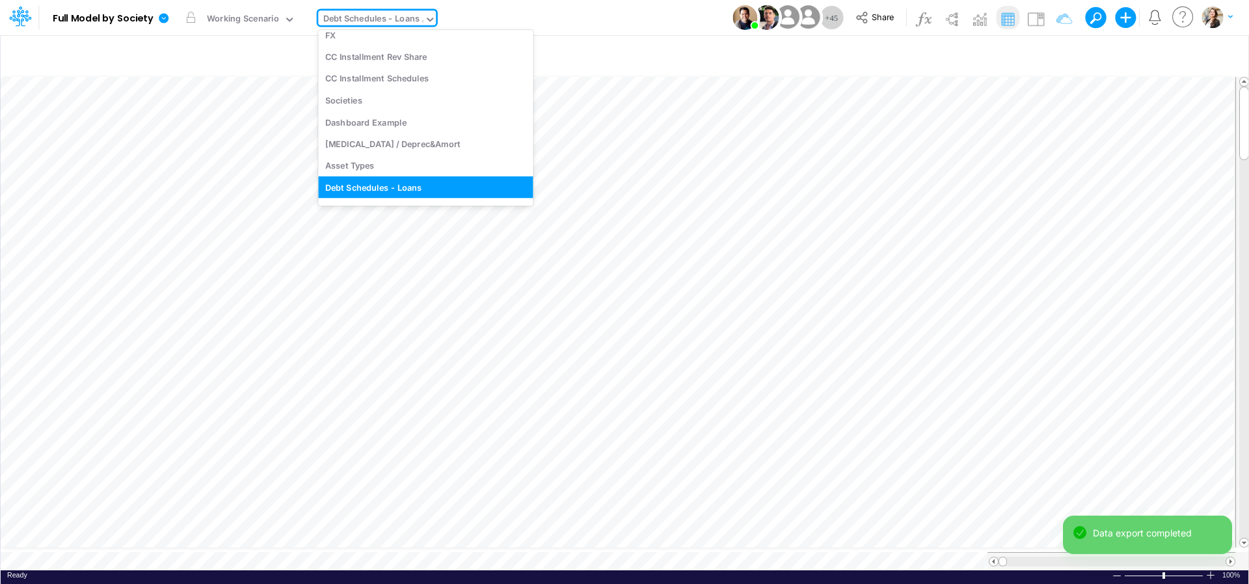
scroll to position [1771, 0]
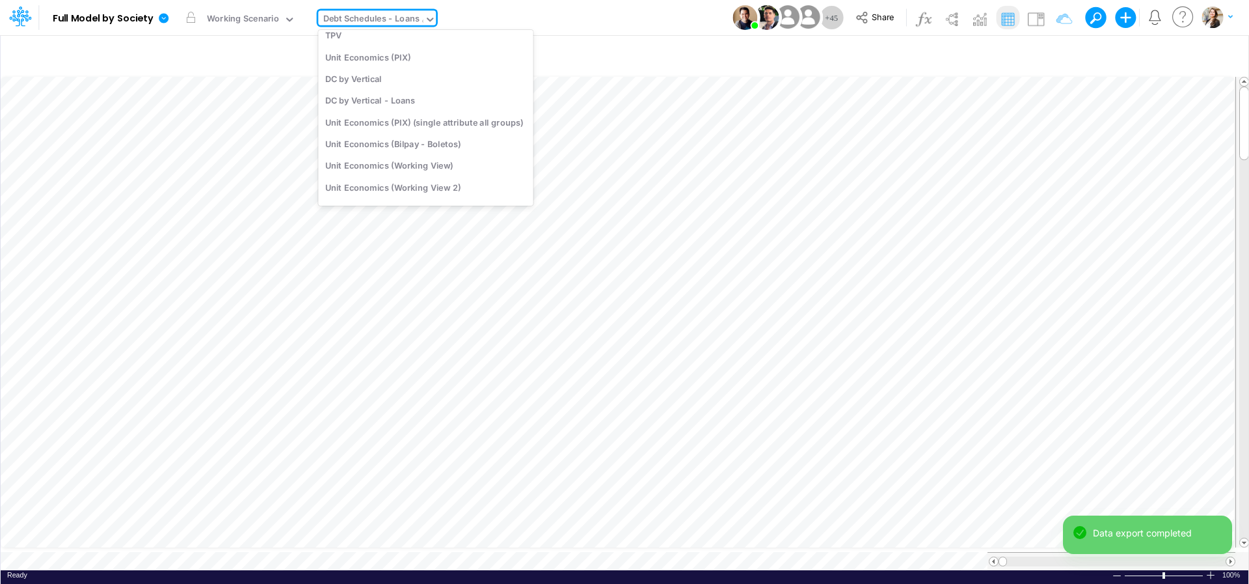
type input "cn"
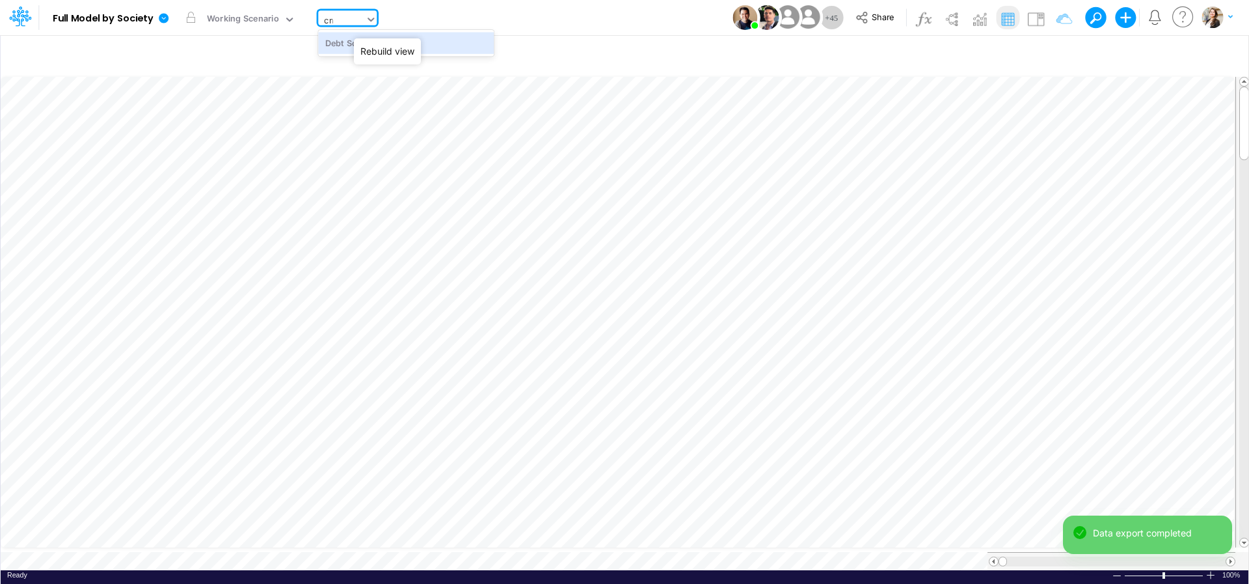
scroll to position [0, 0]
click at [393, 36] on div "Debt Schedules - CN" at bounding box center [406, 42] width 176 height 21
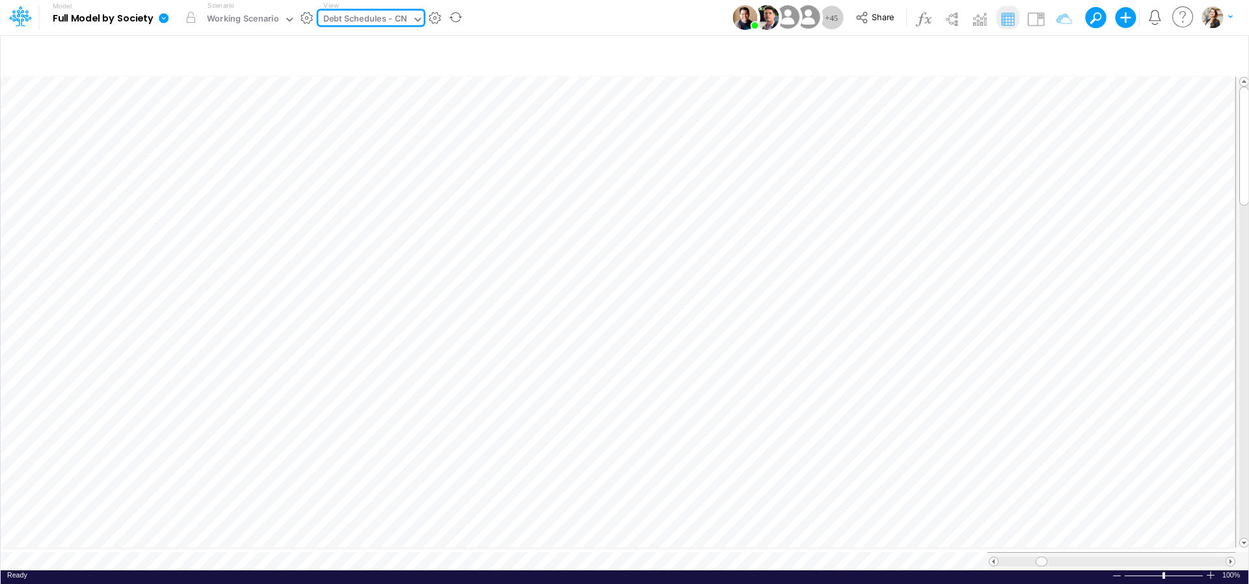
click at [167, 20] on icon at bounding box center [164, 18] width 10 height 10
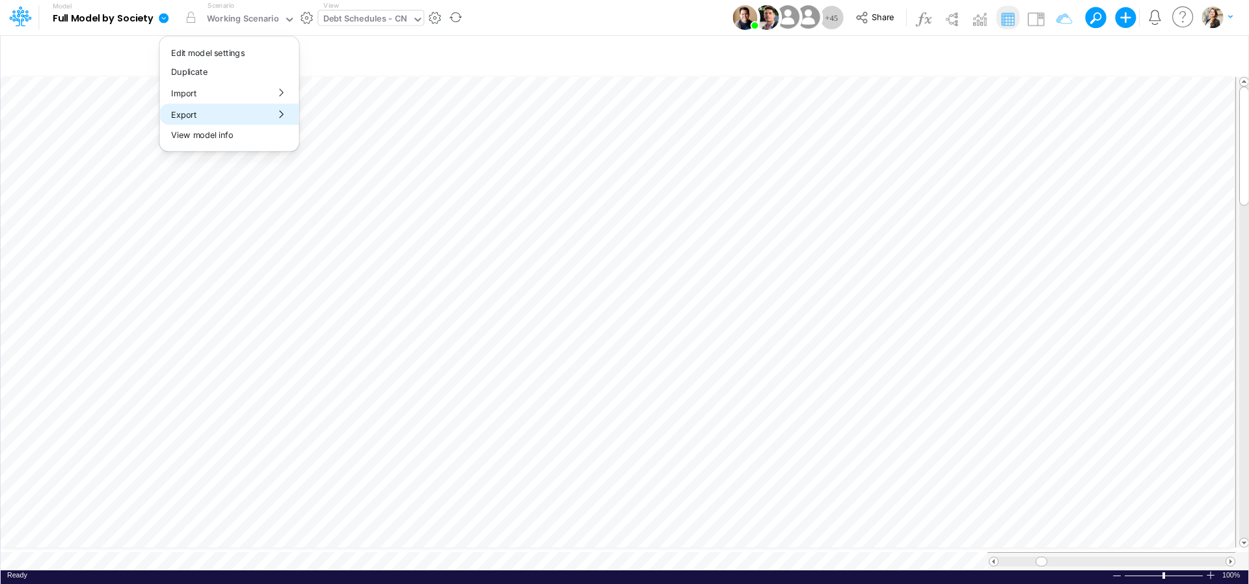
click at [193, 115] on button "Export" at bounding box center [228, 113] width 139 height 21
click at [320, 118] on button "Excel" at bounding box center [369, 121] width 139 height 20
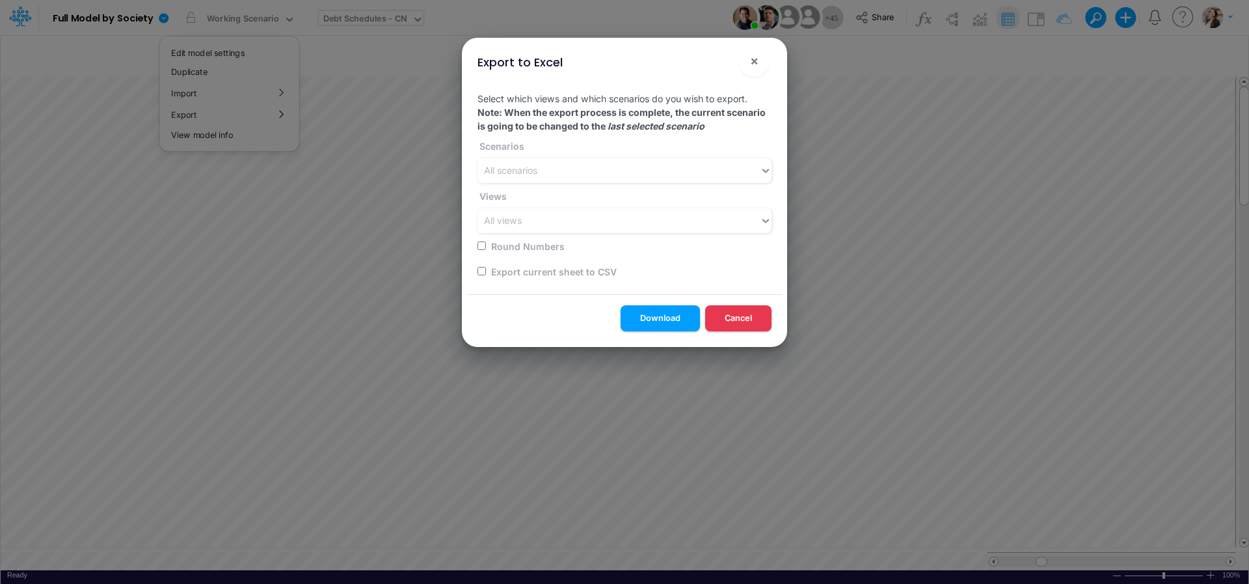
click at [482, 271] on input "checkbox" at bounding box center [482, 271] width 8 height 8
checkbox input "true"
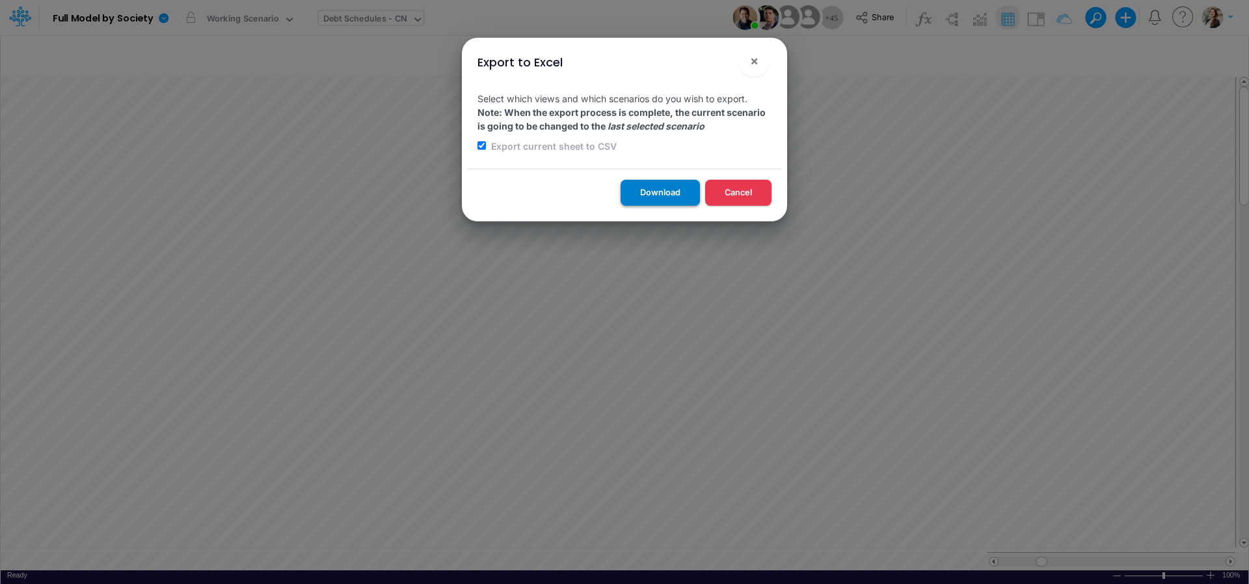
click at [662, 185] on button "Download" at bounding box center [660, 192] width 79 height 25
